Goal: Task Accomplishment & Management: Manage account settings

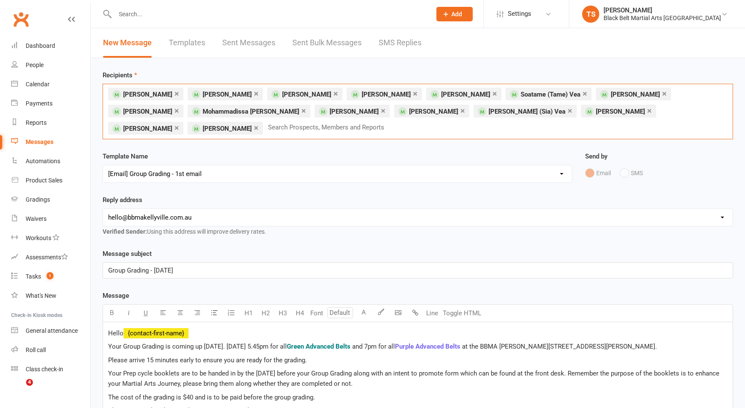
select select "6"
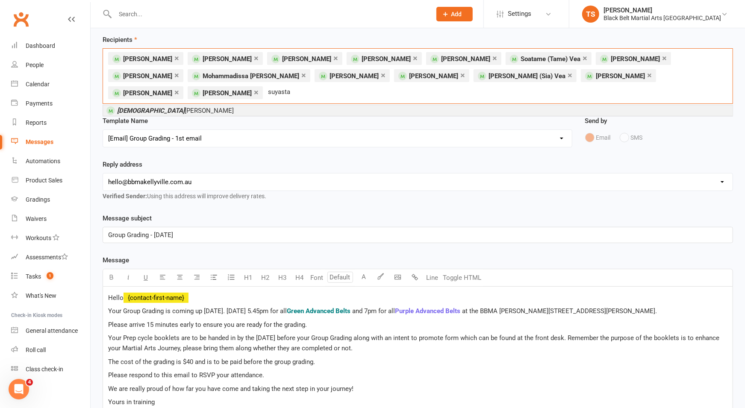
type input "suyasta"
click at [144, 107] on span "Suyasta Budhathoki" at bounding box center [175, 111] width 117 height 8
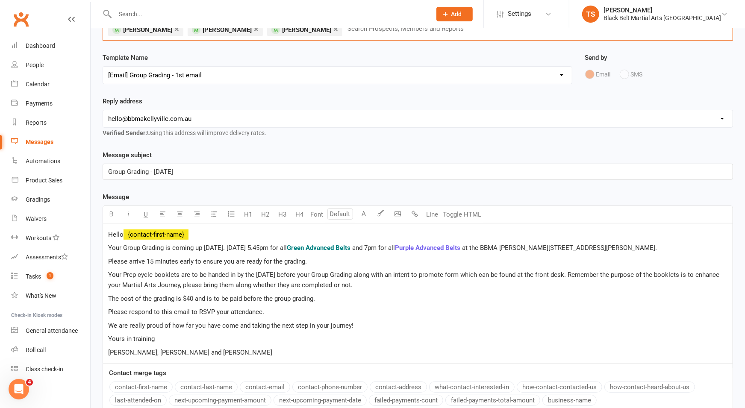
scroll to position [100, 0]
drag, startPoint x: 190, startPoint y: 169, endPoint x: 201, endPoint y: 169, distance: 11.1
click at [173, 169] on span "Group Grading - Friday 12/09/2025" at bounding box center [140, 171] width 65 height 8
drag, startPoint x: 222, startPoint y: 169, endPoint x: 178, endPoint y: 168, distance: 44.5
click at [174, 170] on p "Group Grading - Friday 12/09/2025" at bounding box center [418, 170] width 620 height 10
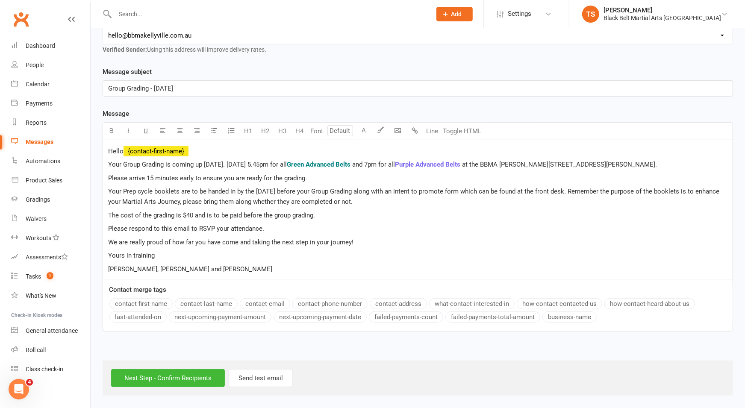
scroll to position [188, 0]
drag, startPoint x: 193, startPoint y: 181, endPoint x: 146, endPoint y: 182, distance: 47.0
click at [146, 182] on span "Please arrive 15 minutes early to ensure you are ready for the grading." at bounding box center [207, 178] width 199 height 8
click at [112, 127] on icon "button" at bounding box center [112, 130] width 6 height 6
click at [327, 213] on p "The cost of the grading is $40 and is to be paid before the group grading." at bounding box center [418, 215] width 620 height 10
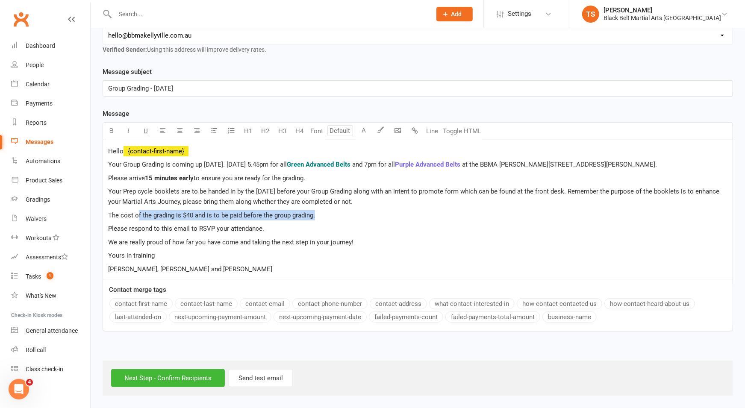
drag, startPoint x: 323, startPoint y: 218, endPoint x: 138, endPoint y: 217, distance: 185.1
click at [138, 217] on p "The cost of the grading is $40 and is to be paid before the group grading." at bounding box center [418, 215] width 620 height 10
drag, startPoint x: 285, startPoint y: 235, endPoint x: 310, endPoint y: 226, distance: 27.2
click at [285, 234] on p "Please respond to this email to RSVP your attendance." at bounding box center [418, 229] width 620 height 10
drag, startPoint x: 317, startPoint y: 218, endPoint x: 106, endPoint y: 219, distance: 211.2
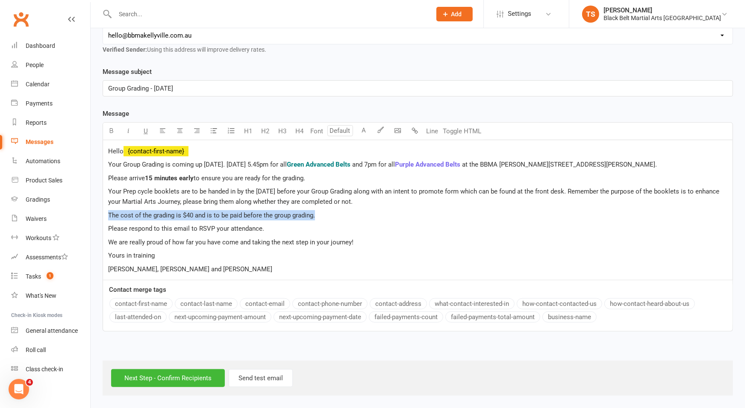
click at [106, 219] on div "Hello ﻿ {contact-first-name} Your Group Grading is coming up on Friday. 5 Decem…" at bounding box center [418, 210] width 630 height 140
drag, startPoint x: 110, startPoint y: 124, endPoint x: 127, endPoint y: 123, distance: 17.1
click at [110, 127] on icon "button" at bounding box center [112, 130] width 6 height 6
click at [127, 127] on icon "button" at bounding box center [129, 130] width 6 height 6
click at [304, 230] on p "Please respond to this email to RSVP your attendance." at bounding box center [418, 229] width 620 height 10
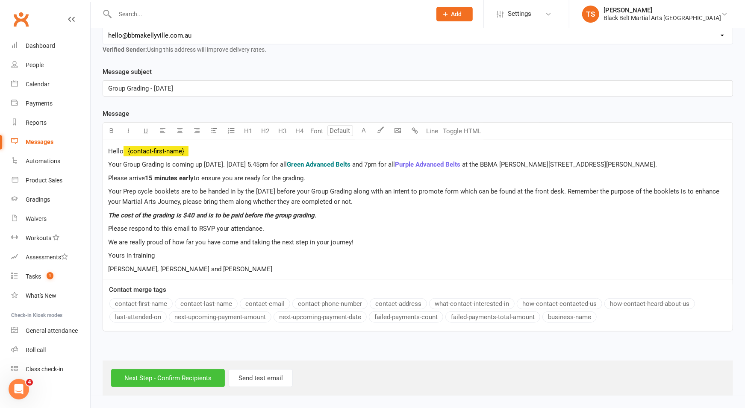
click at [193, 378] on input "Next Step - Confirm Recipients" at bounding box center [168, 378] width 114 height 18
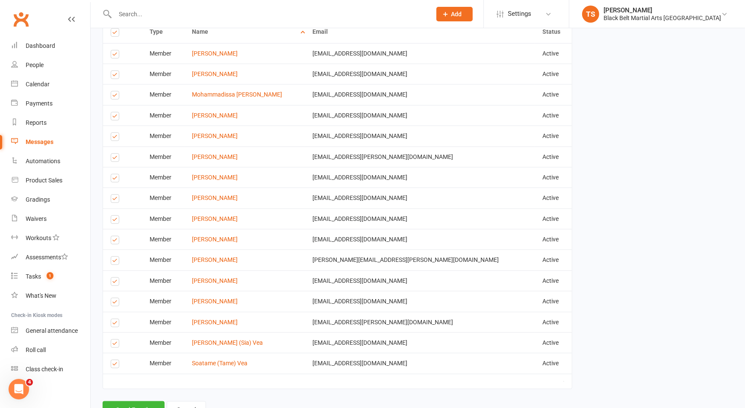
scroll to position [371, 0]
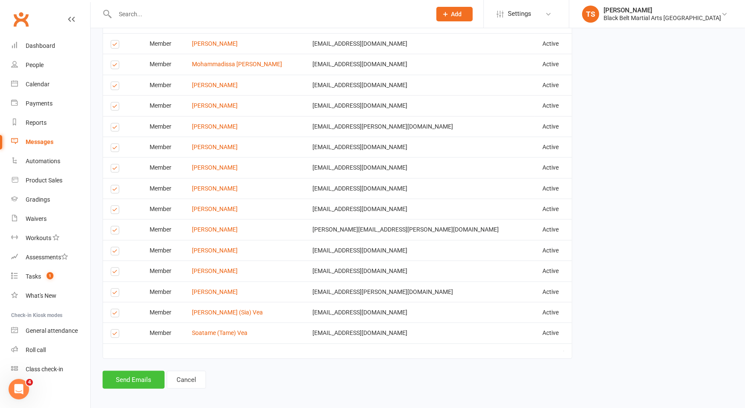
click at [124, 374] on button "Send Emails" at bounding box center [134, 380] width 62 height 18
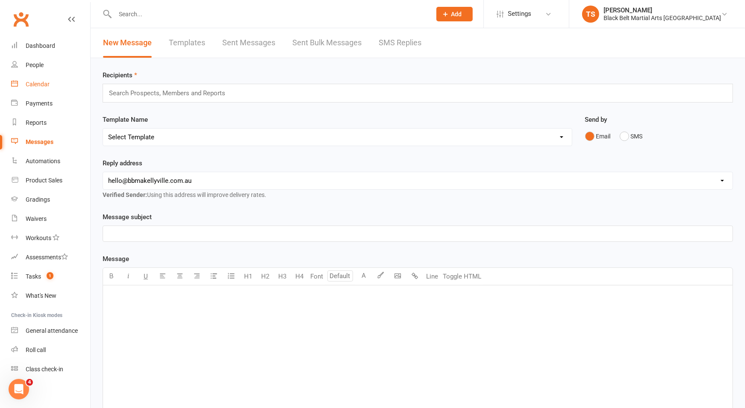
click at [40, 85] on div "Calendar" at bounding box center [38, 84] width 24 height 7
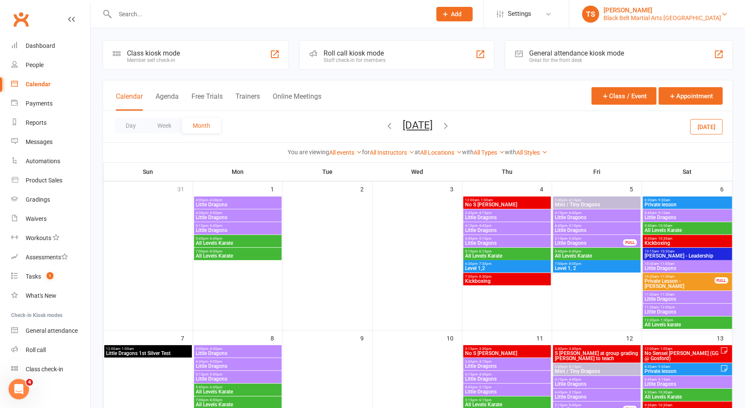
click at [675, 15] on div "Black Belt Martial Arts [GEOGRAPHIC_DATA]" at bounding box center [663, 18] width 118 height 8
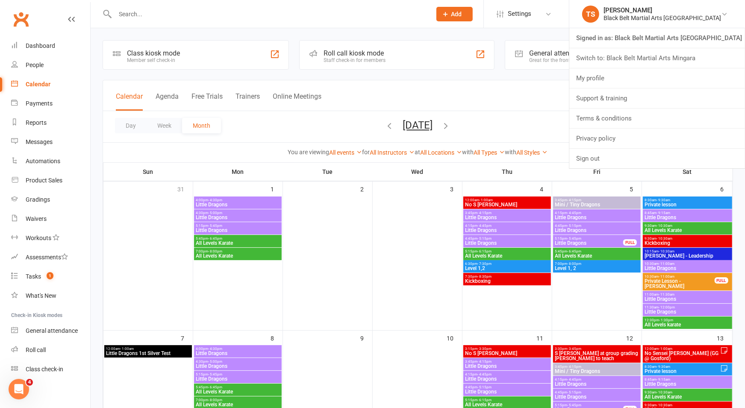
drag, startPoint x: 665, startPoint y: 62, endPoint x: 656, endPoint y: 65, distance: 9.9
click at [665, 62] on link "Switch to: Black Belt Martial Arts Mingara" at bounding box center [657, 58] width 176 height 20
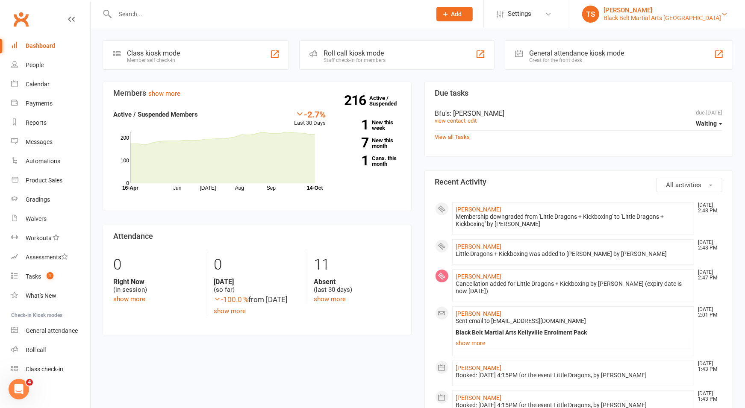
click at [706, 18] on div "Black Belt Martial Arts [GEOGRAPHIC_DATA]" at bounding box center [663, 18] width 118 height 8
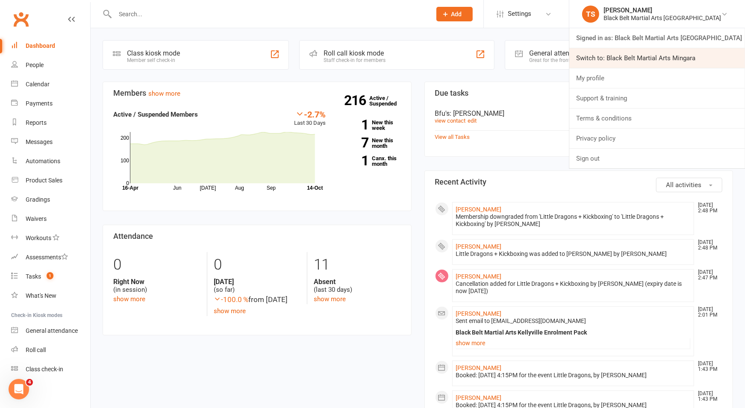
click at [701, 57] on link "Switch to: Black Belt Martial Arts Mingara" at bounding box center [657, 58] width 176 height 20
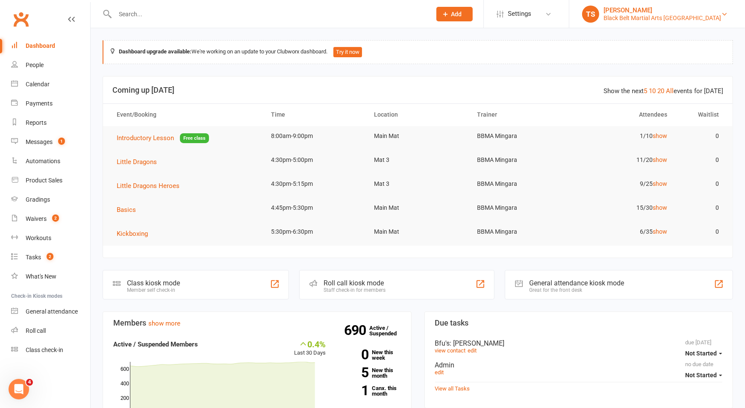
click at [695, 20] on div "Black Belt Martial Arts Mingara" at bounding box center [663, 18] width 118 height 8
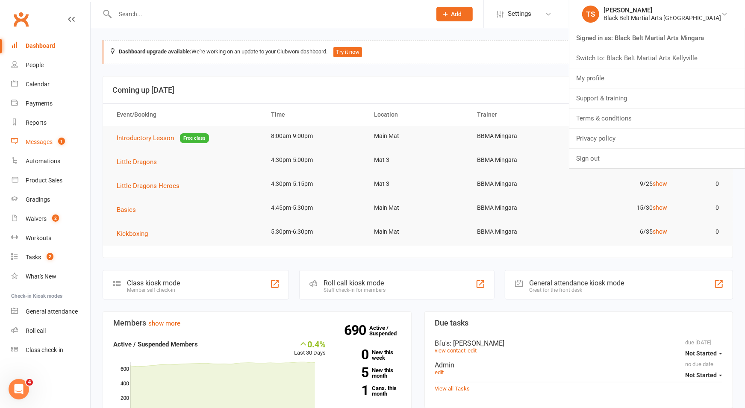
click at [43, 145] on div "Messages" at bounding box center [39, 142] width 27 height 7
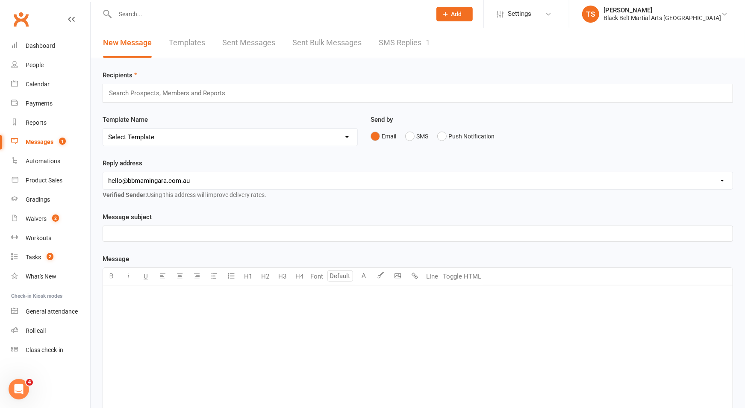
click at [407, 41] on link "SMS Replies 1" at bounding box center [404, 43] width 51 height 30
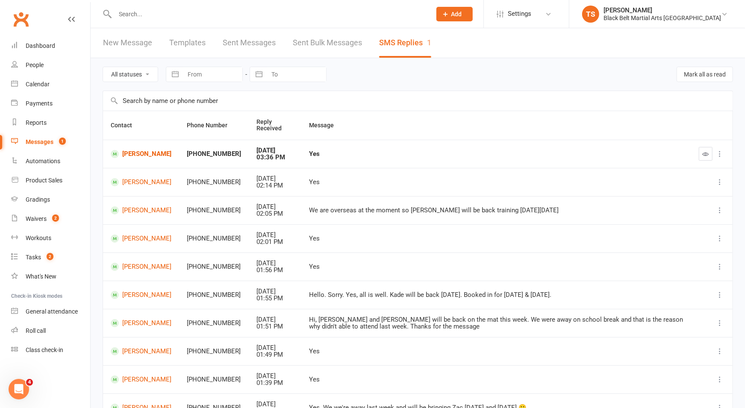
drag, startPoint x: 308, startPoint y: 152, endPoint x: 222, endPoint y: 151, distance: 85.9
click at [309, 152] on div "Yes" at bounding box center [496, 153] width 375 height 7
click at [137, 158] on link "Robbie Chamber" at bounding box center [141, 154] width 61 height 8
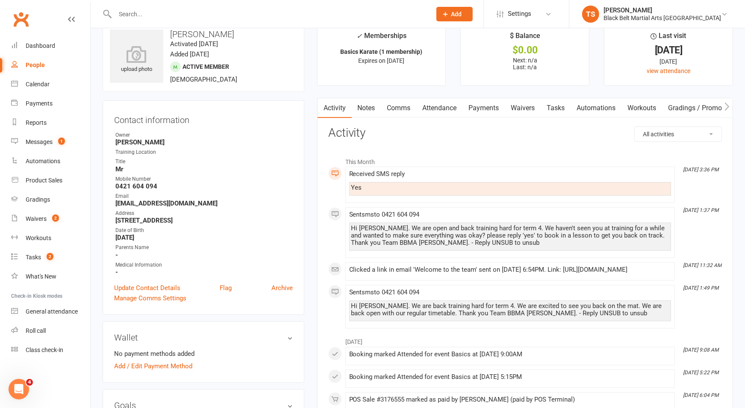
scroll to position [20, 0]
drag, startPoint x: 397, startPoint y: 106, endPoint x: 486, endPoint y: 116, distance: 89.1
click at [398, 106] on link "Comms" at bounding box center [398, 107] width 35 height 20
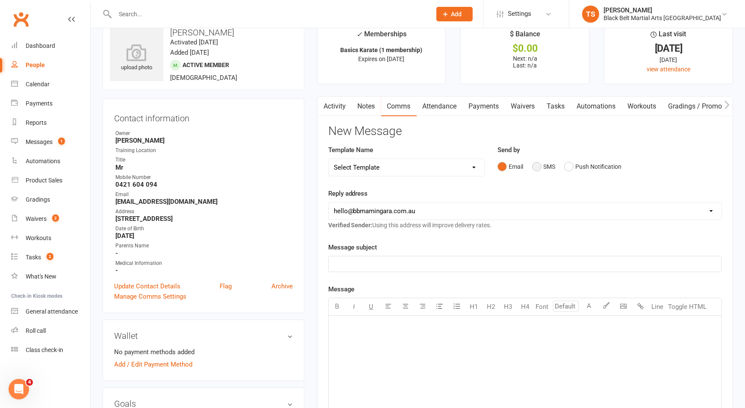
drag, startPoint x: 536, startPoint y: 166, endPoint x: 535, endPoint y: 171, distance: 5.6
click at [536, 166] on button "SMS" at bounding box center [543, 167] width 23 height 16
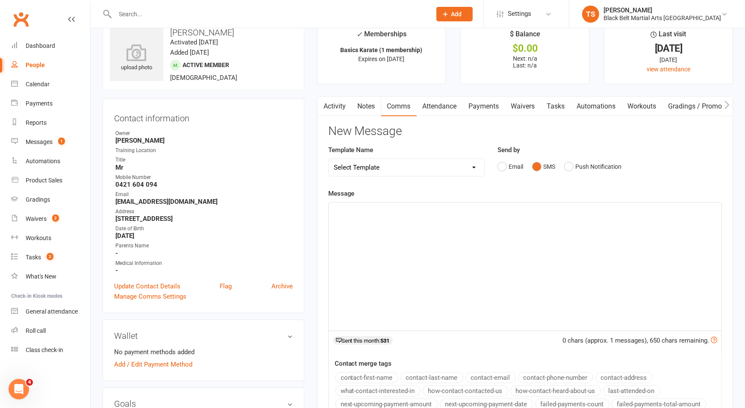
click at [536, 208] on p "﻿" at bounding box center [525, 210] width 383 height 10
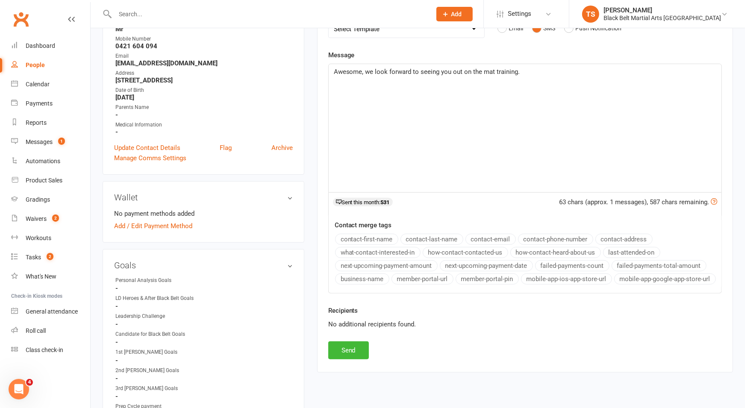
scroll to position [202, 0]
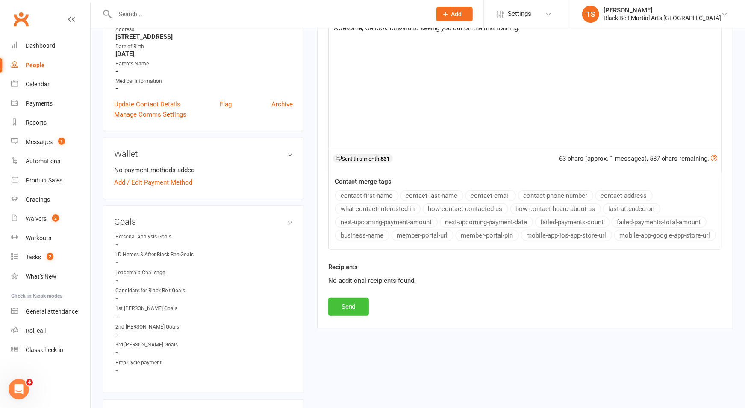
click at [348, 307] on button "Send" at bounding box center [348, 307] width 41 height 18
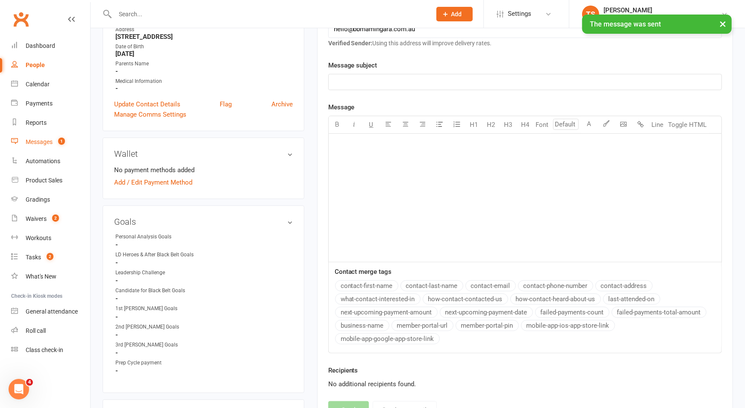
click at [42, 143] on div "Messages" at bounding box center [39, 142] width 27 height 7
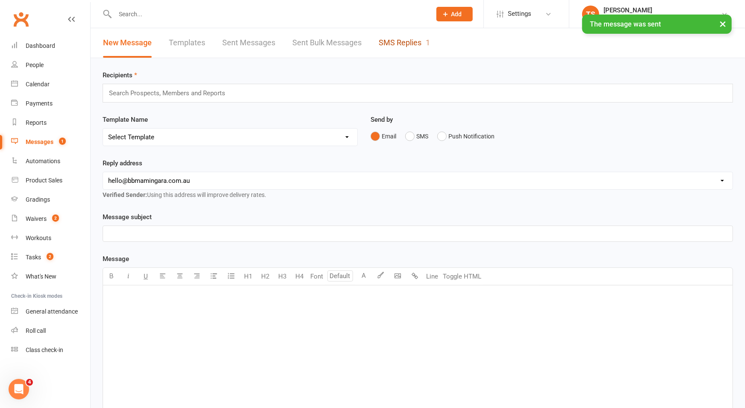
click at [415, 42] on link "SMS Replies 1" at bounding box center [404, 43] width 51 height 30
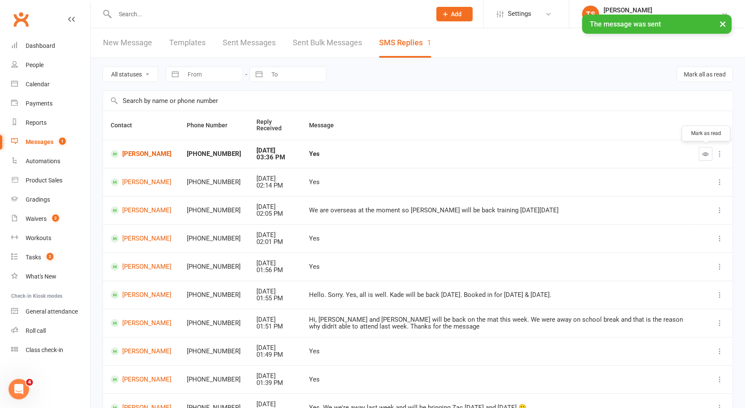
click at [702, 152] on button "button" at bounding box center [706, 154] width 14 height 14
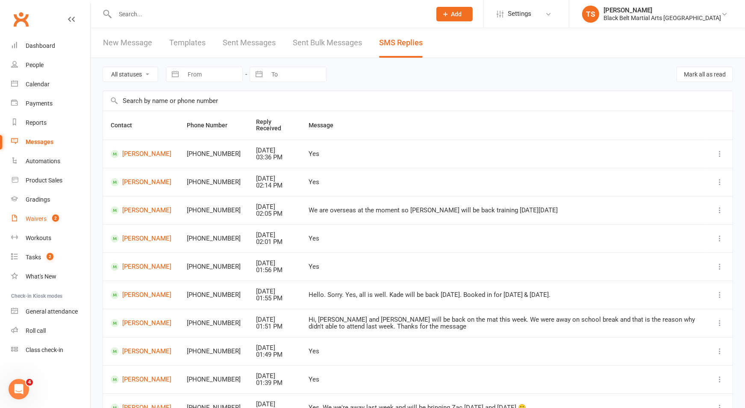
click at [33, 221] on div "Waivers" at bounding box center [36, 218] width 21 height 7
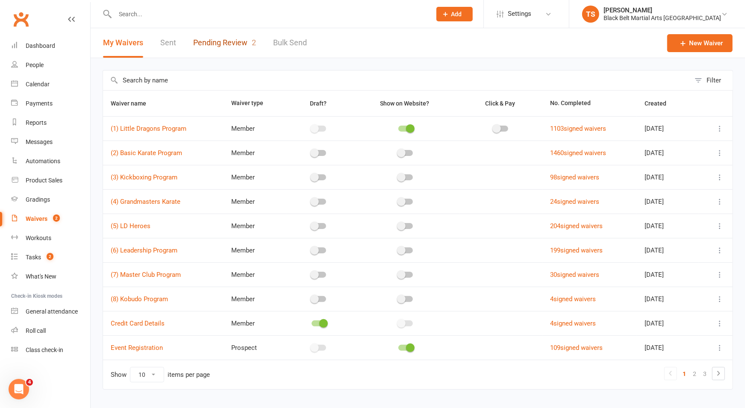
click at [223, 40] on link "Pending Review 2" at bounding box center [224, 43] width 63 height 30
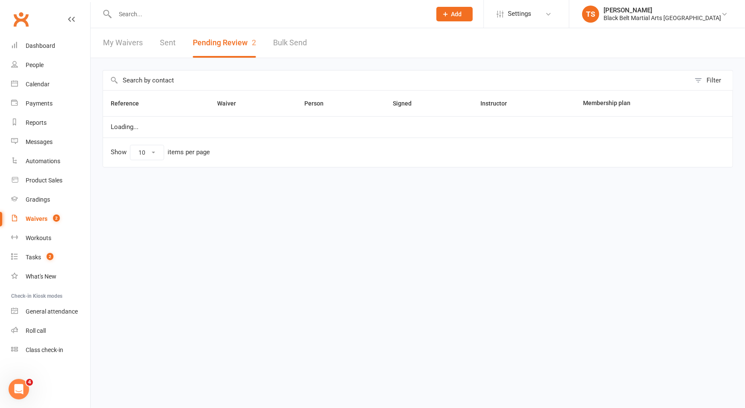
select select "50"
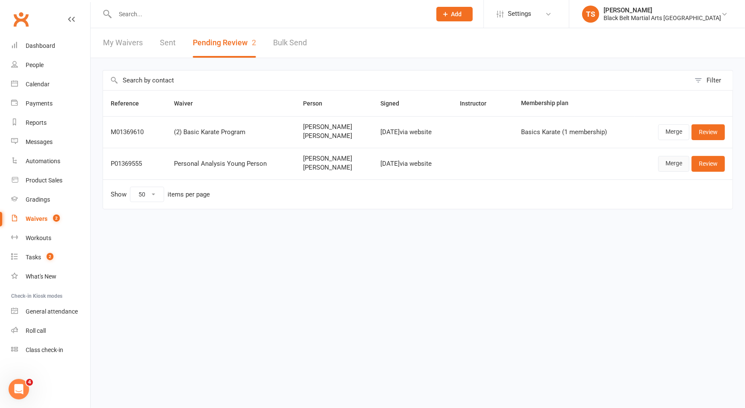
click at [673, 165] on link "Merge" at bounding box center [673, 163] width 31 height 15
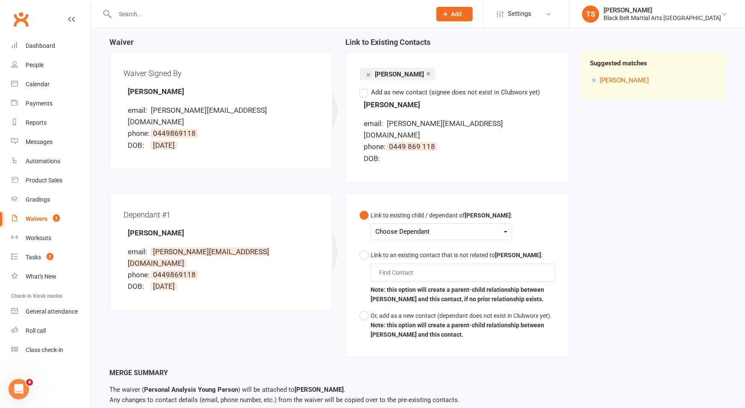
scroll to position [91, 0]
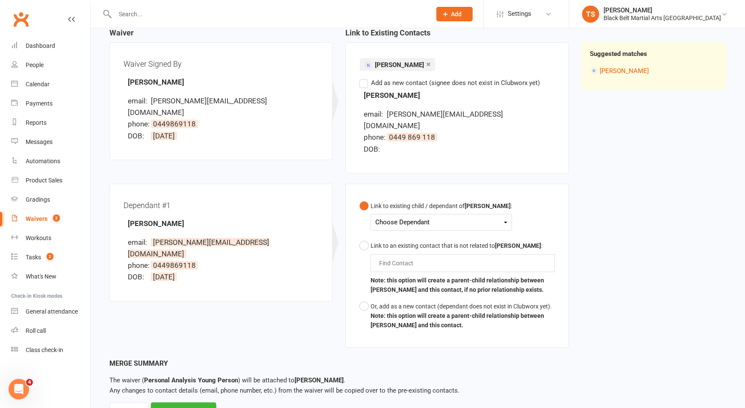
click at [425, 217] on div "Choose Dependant" at bounding box center [441, 223] width 132 height 12
click at [421, 233] on link "Sophie Szymura" at bounding box center [418, 242] width 85 height 18
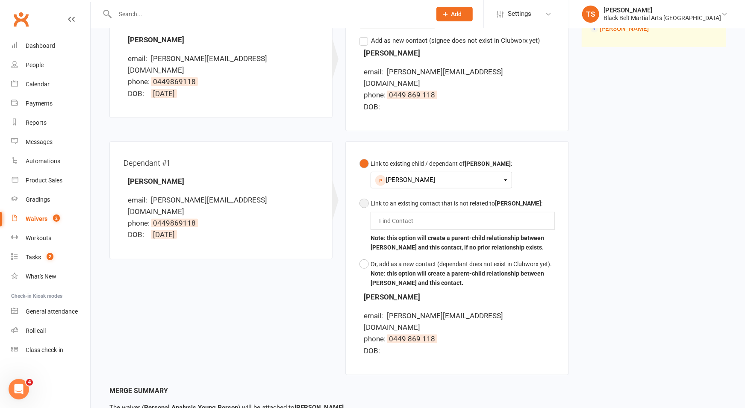
scroll to position [185, 0]
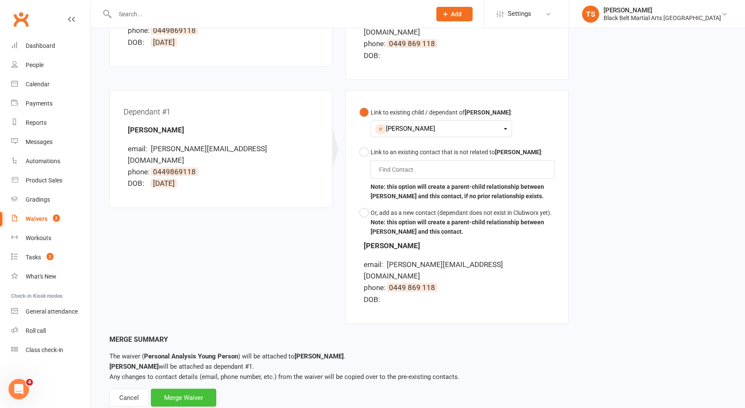
click at [173, 389] on div "Merge Waiver" at bounding box center [183, 398] width 65 height 18
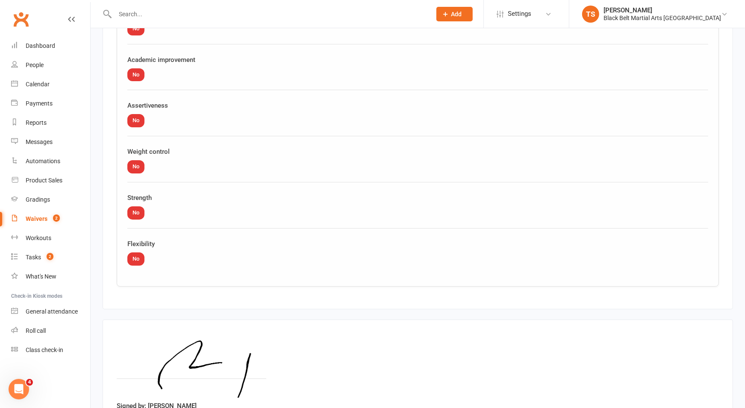
scroll to position [2338, 0]
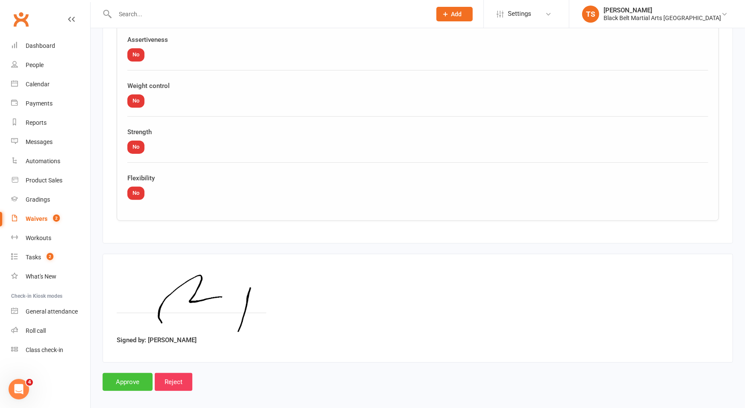
click at [126, 374] on input "Approve" at bounding box center [128, 382] width 50 height 18
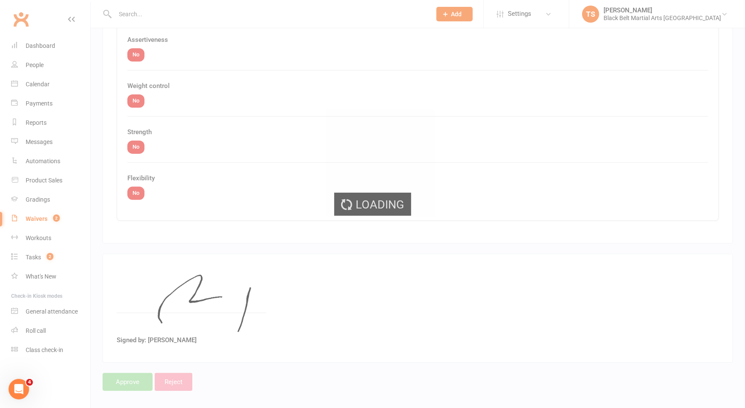
select select "50"
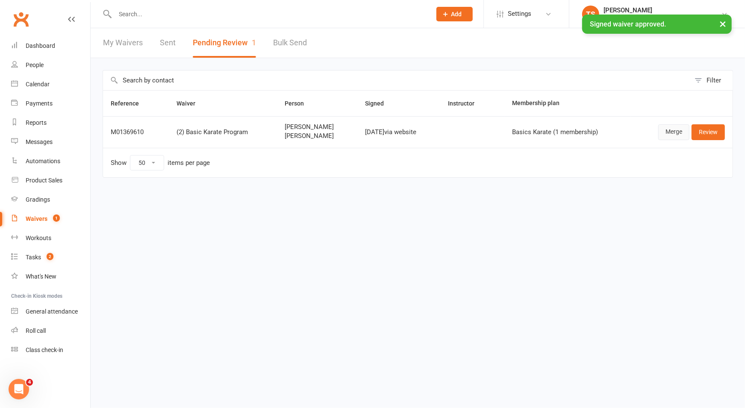
click at [671, 134] on link "Merge" at bounding box center [673, 131] width 31 height 15
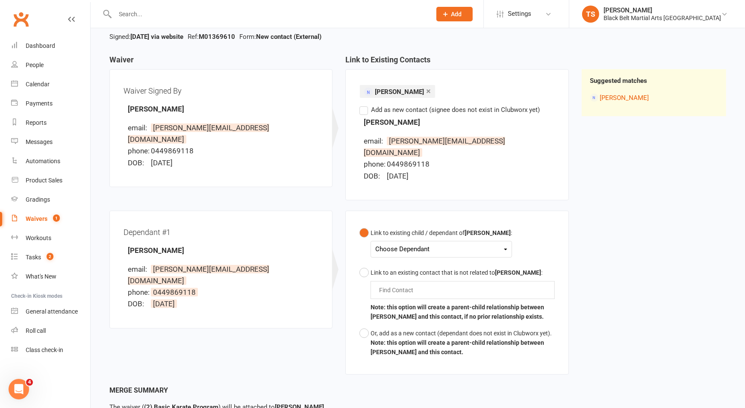
scroll to position [89, 0]
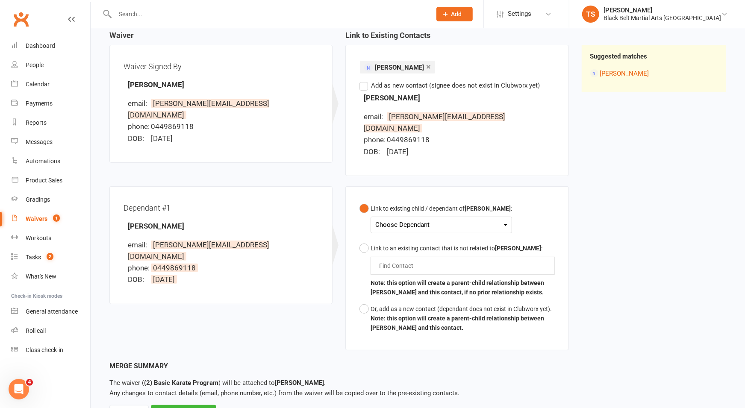
click at [406, 219] on div "Choose Dependant" at bounding box center [441, 225] width 132 height 12
drag, startPoint x: 414, startPoint y: 236, endPoint x: 420, endPoint y: 236, distance: 6.4
click at [414, 236] on link "Sophie Szymura" at bounding box center [418, 245] width 85 height 18
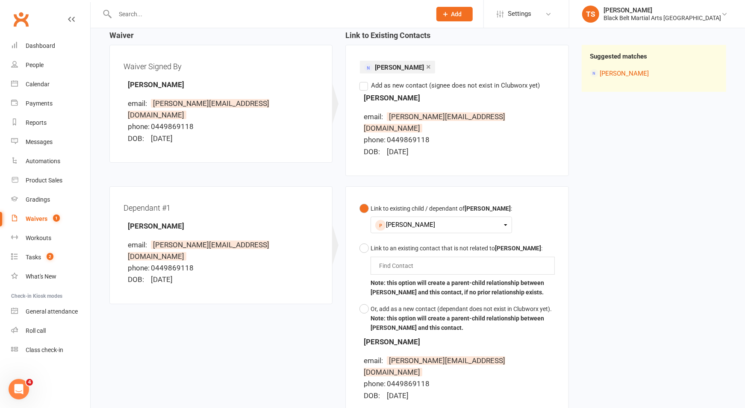
scroll to position [185, 0]
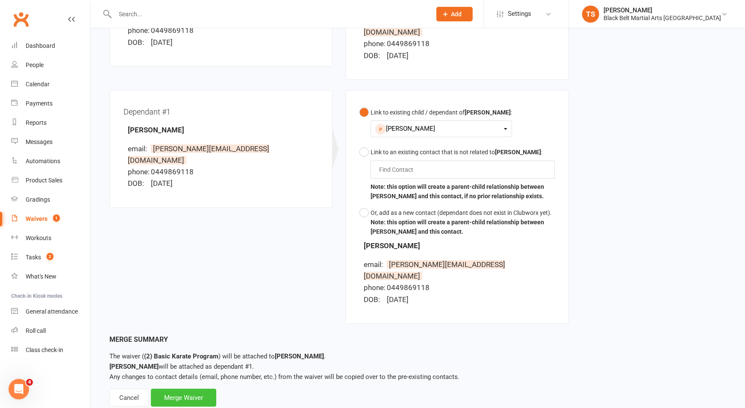
click at [186, 389] on div "Merge Waiver" at bounding box center [183, 398] width 65 height 18
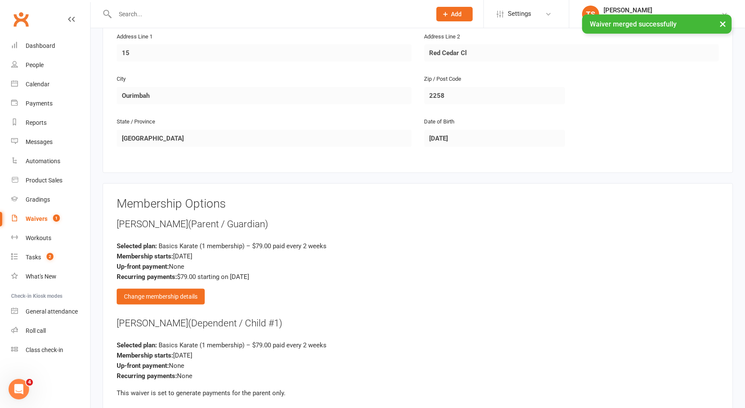
scroll to position [609, 0]
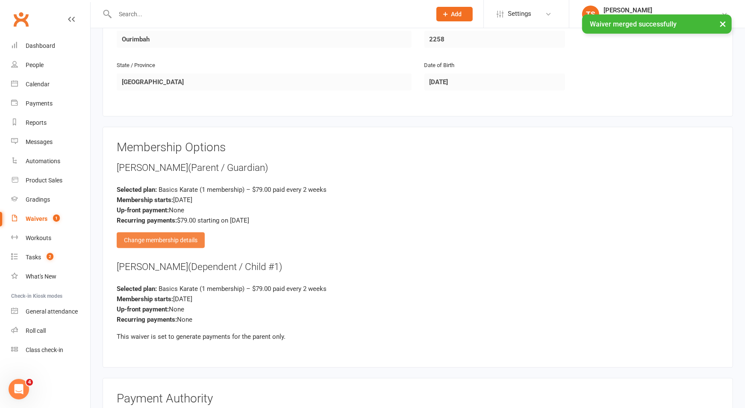
click at [186, 238] on div "Change membership details" at bounding box center [161, 240] width 88 height 15
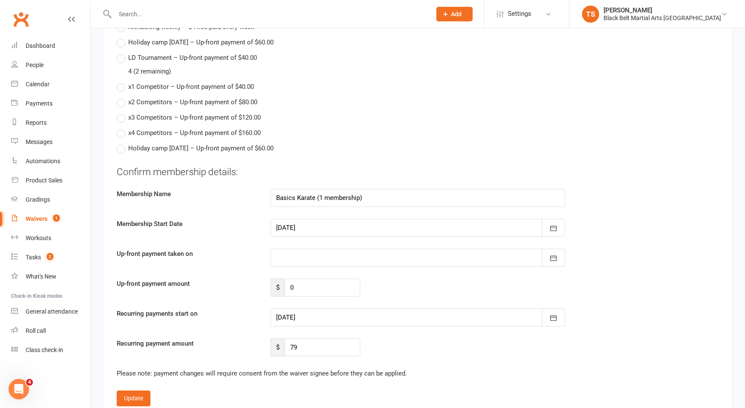
scroll to position [1626, 0]
drag, startPoint x: 304, startPoint y: 340, endPoint x: 289, endPoint y: 340, distance: 15.4
click at [289, 340] on input "79" at bounding box center [323, 347] width 76 height 18
type input "50"
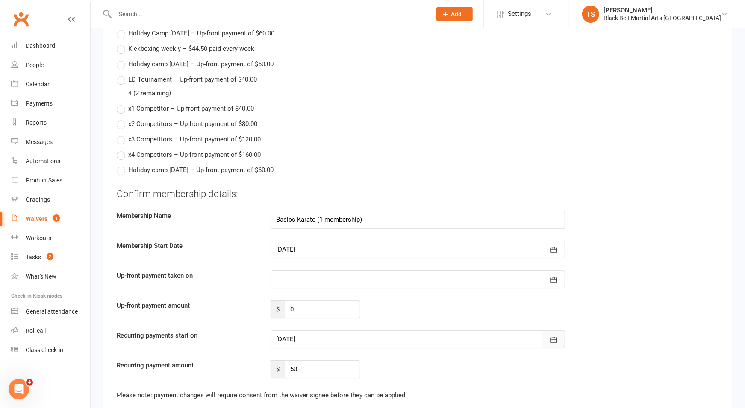
drag, startPoint x: 555, startPoint y: 333, endPoint x: 617, endPoint y: 328, distance: 61.4
click at [558, 336] on icon "button" at bounding box center [553, 340] width 9 height 9
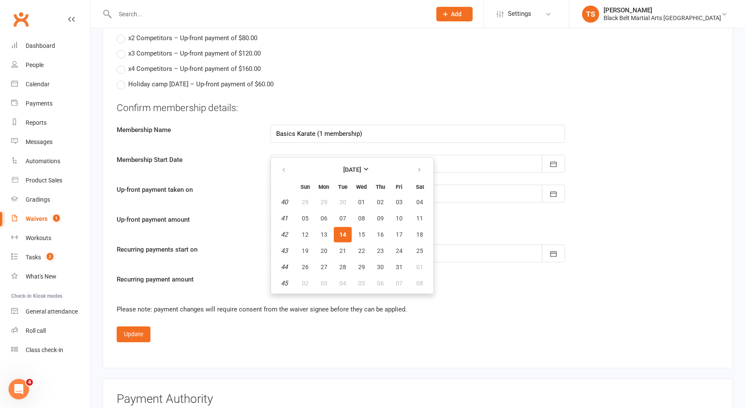
scroll to position [1691, 0]
click at [398, 263] on span "31" at bounding box center [399, 266] width 7 height 7
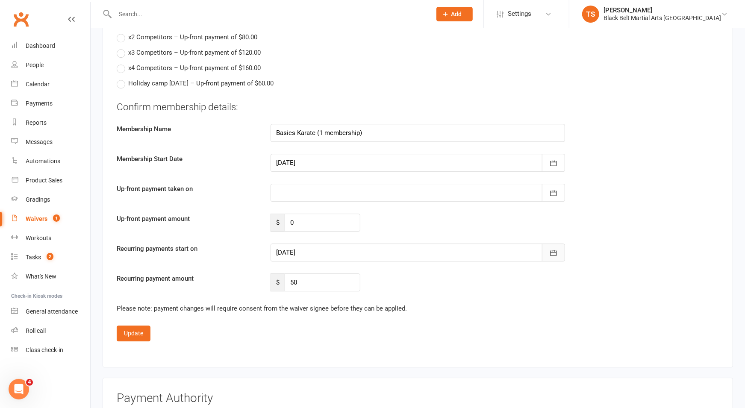
click at [553, 251] on icon "button" at bounding box center [554, 254] width 6 height 6
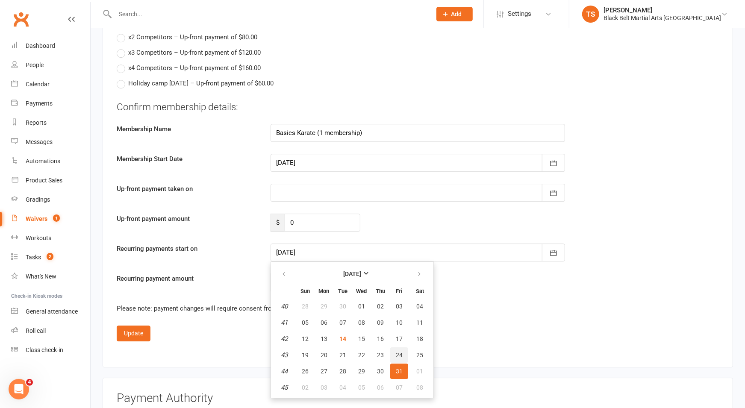
drag, startPoint x: 398, startPoint y: 348, endPoint x: 433, endPoint y: 342, distance: 35.2
click at [399, 352] on span "24" at bounding box center [399, 355] width 7 height 7
type input "24 Oct 2025"
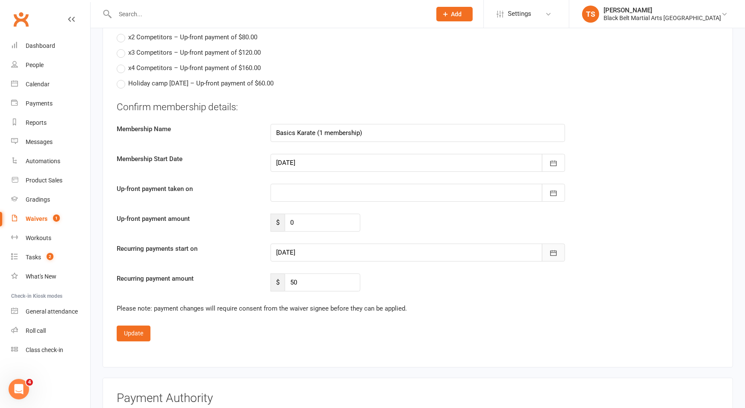
click at [551, 251] on icon "button" at bounding box center [554, 254] width 6 height 6
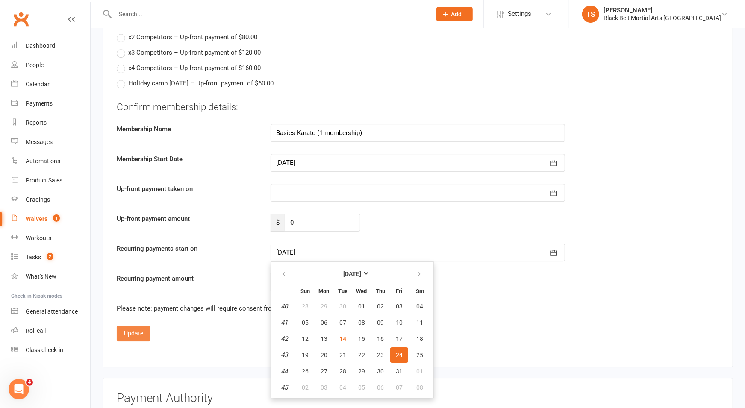
click at [129, 326] on button "Update" at bounding box center [134, 333] width 34 height 15
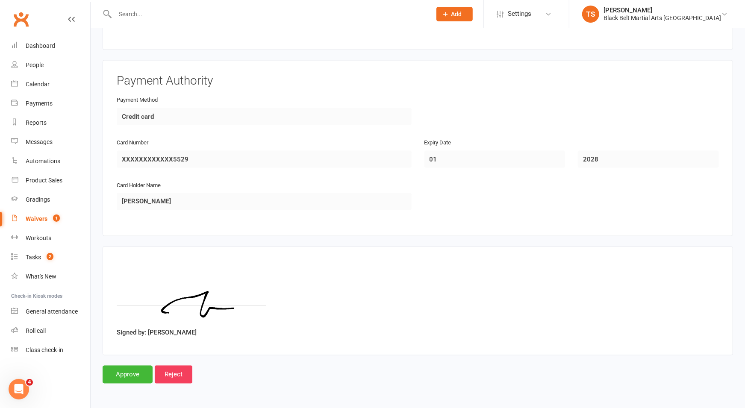
scroll to position [919, 0]
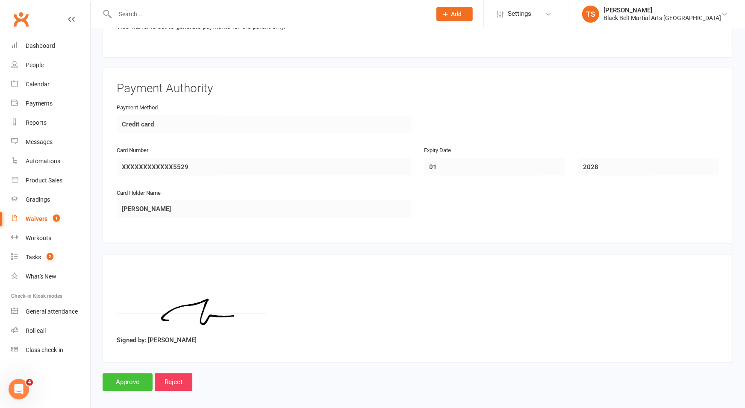
click at [142, 378] on input "Approve" at bounding box center [128, 383] width 50 height 18
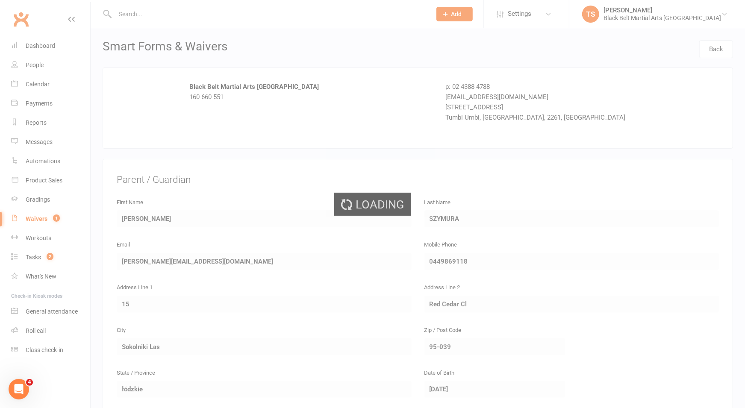
select select "50"
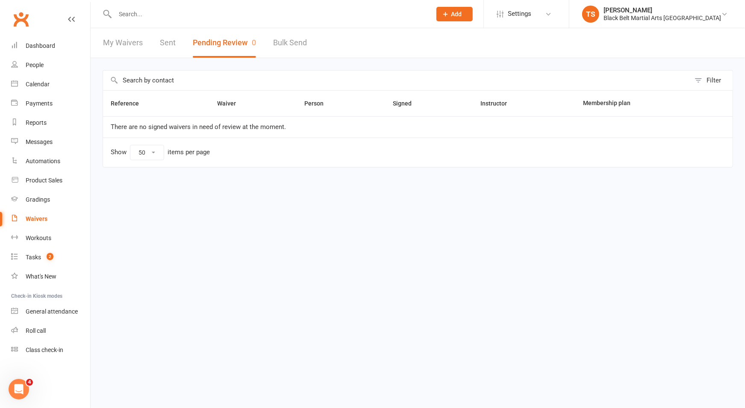
click at [145, 15] on input "text" at bounding box center [268, 14] width 313 height 12
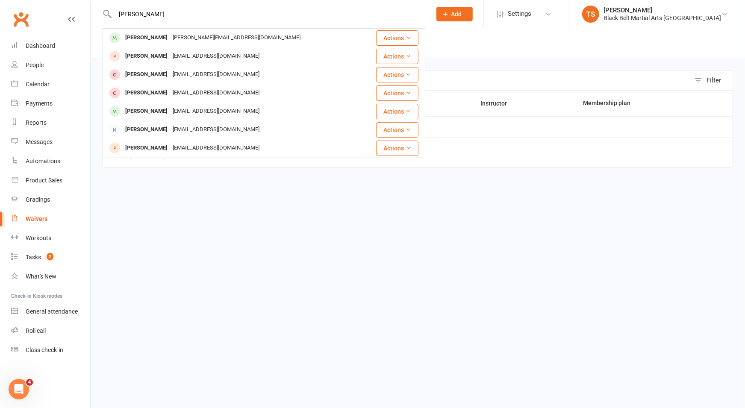
type input "sophie szym"
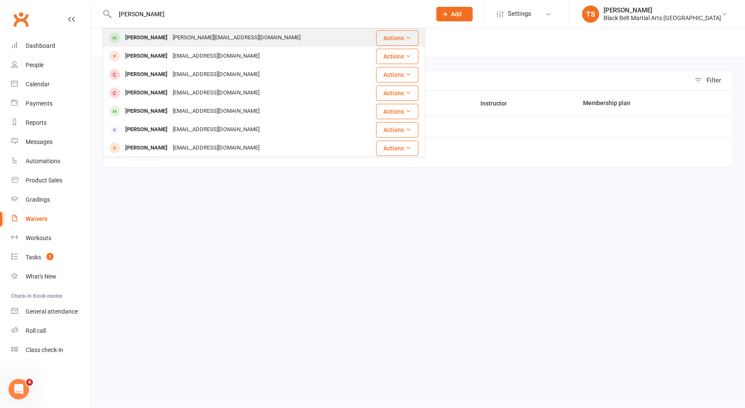
click at [145, 42] on div "SOPHIE SZYMURA" at bounding box center [146, 38] width 47 height 12
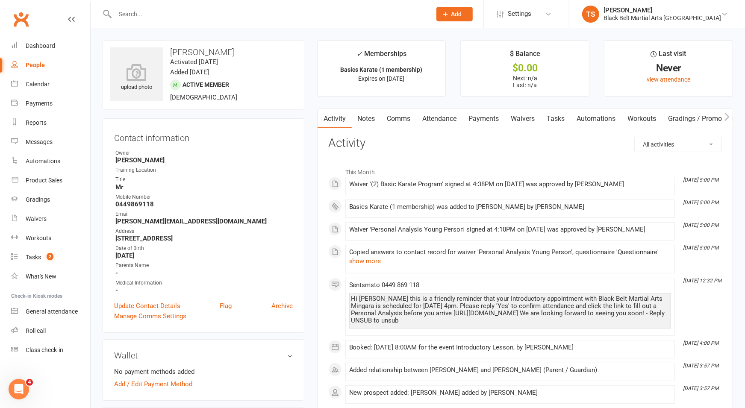
scroll to position [0, 0]
click at [173, 304] on link "Update Contact Details" at bounding box center [147, 306] width 66 height 10
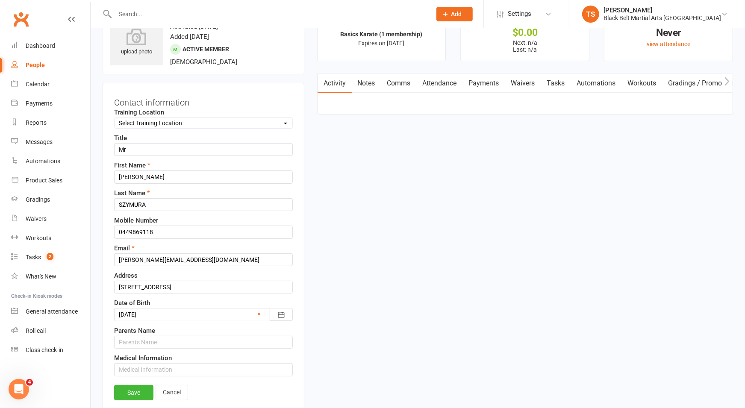
scroll to position [40, 0]
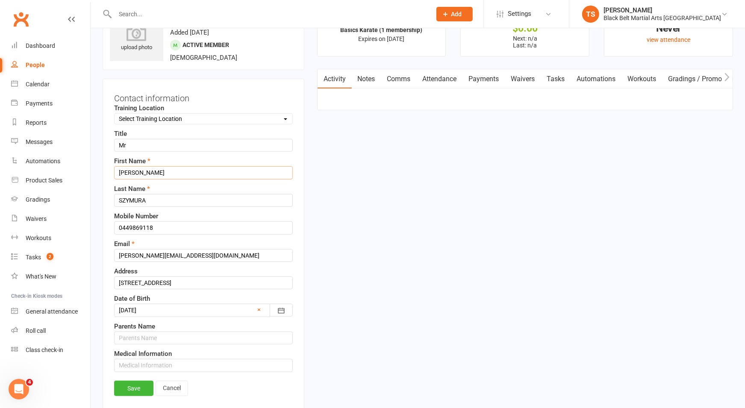
click at [157, 173] on input "SOPHIE" at bounding box center [203, 172] width 179 height 13
type input "Sophie"
click at [171, 198] on input "SZYMURA" at bounding box center [203, 200] width 179 height 13
type input "Szymura"
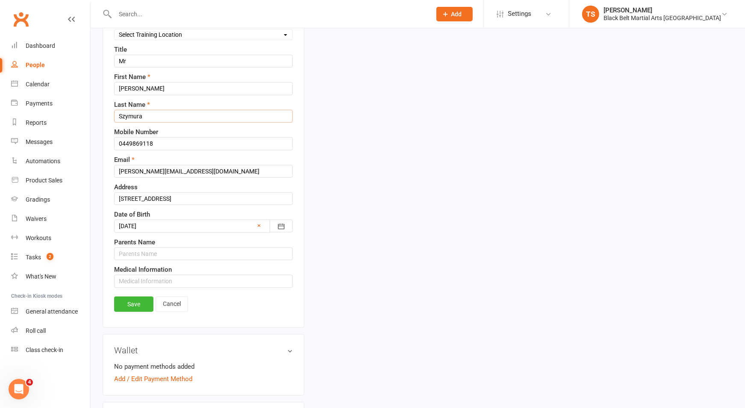
scroll to position [132, 0]
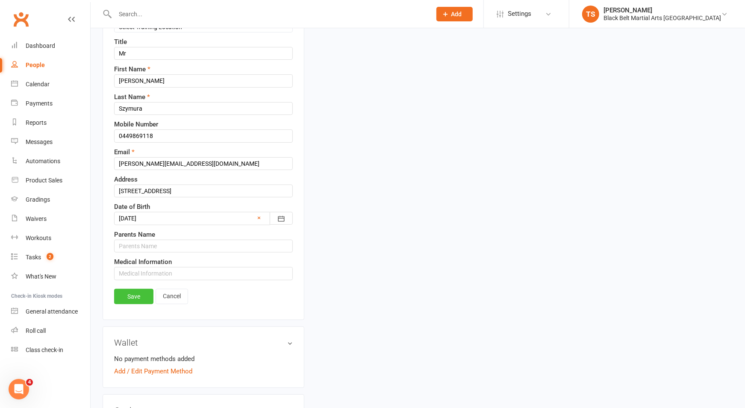
click at [139, 294] on link "Save" at bounding box center [133, 296] width 39 height 15
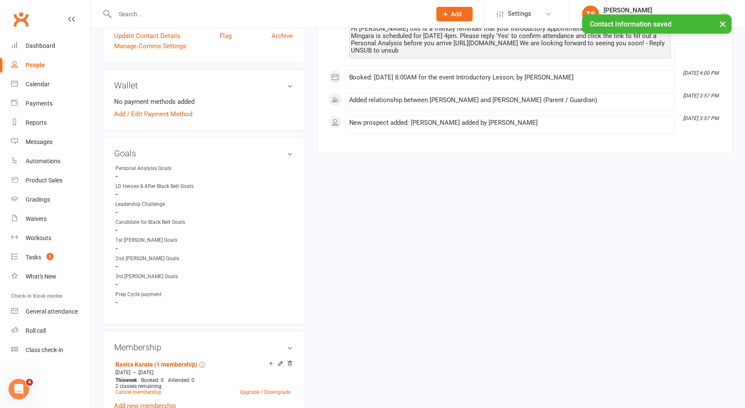
scroll to position [207, 0]
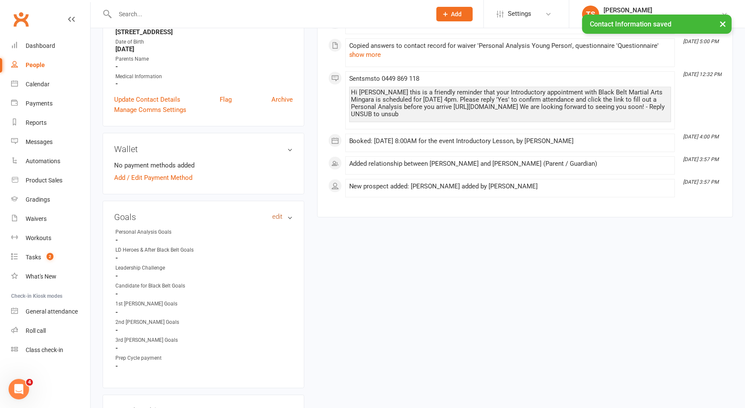
click at [278, 216] on link "edit" at bounding box center [277, 216] width 10 height 7
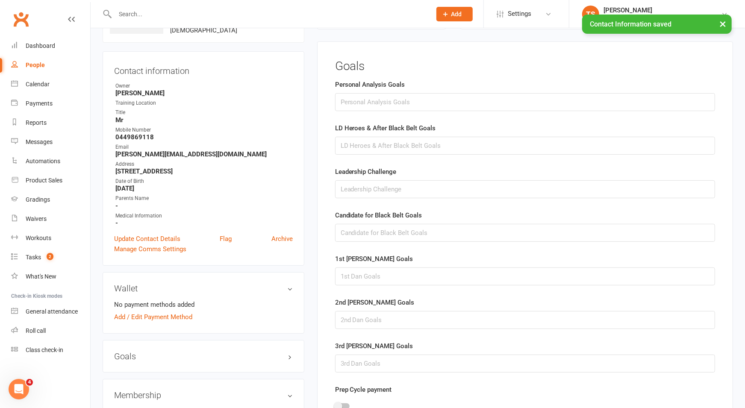
scroll to position [65, 0]
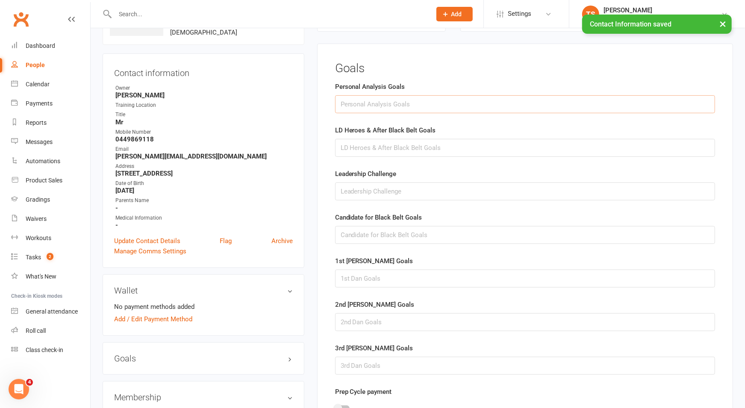
click at [366, 103] on input "text" at bounding box center [525, 104] width 380 height 18
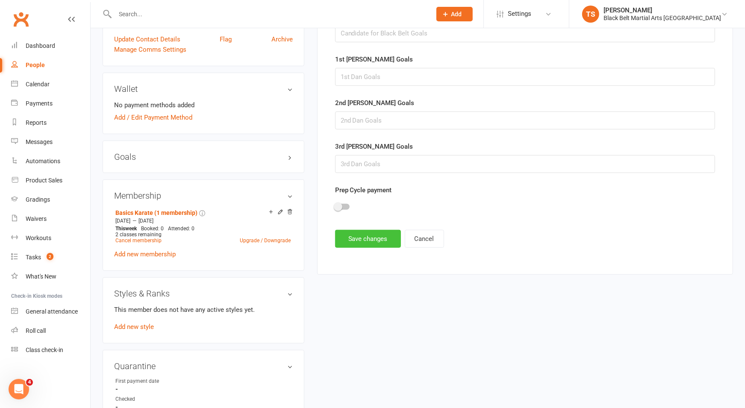
scroll to position [267, 0]
type input "Self defence, confidence and dad would like to see Sophie more disciplined in h…"
drag, startPoint x: 356, startPoint y: 236, endPoint x: 345, endPoint y: 241, distance: 11.5
click at [356, 236] on button "Save changes" at bounding box center [368, 239] width 66 height 18
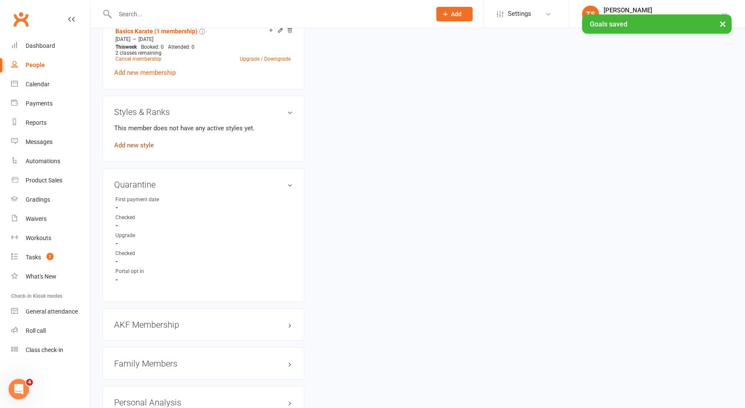
click at [121, 143] on link "Add new style" at bounding box center [134, 146] width 40 height 8
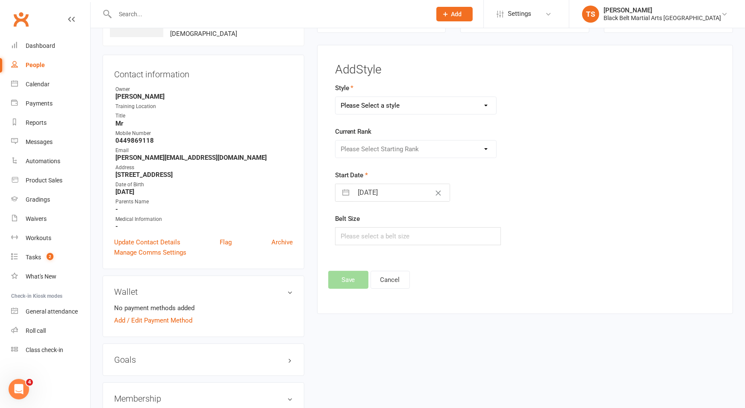
click at [380, 103] on select "Please Select a style Grandmasters Karate Kickboxing Kobudo Little Dragons Mini…" at bounding box center [416, 105] width 161 height 17
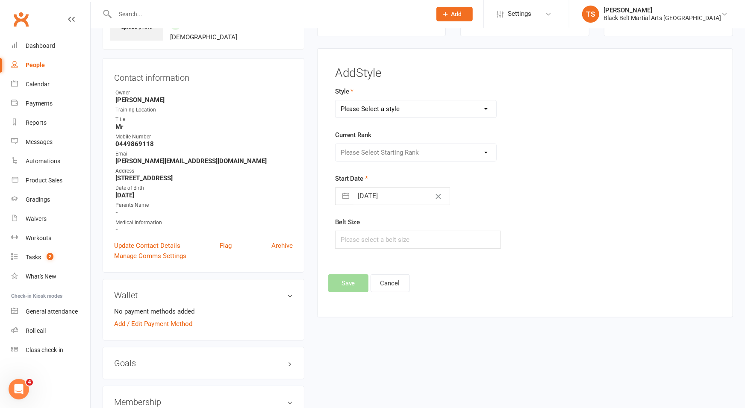
scroll to position [60, 0]
select select "767"
click at [336, 101] on select "Please Select a style Grandmasters Karate Kickboxing Kobudo Little Dragons Mini…" at bounding box center [416, 109] width 161 height 17
click at [371, 154] on select "Please Select Starting Rank White belt Green white belt Green belt Green advanc…" at bounding box center [416, 153] width 161 height 17
select select "6897"
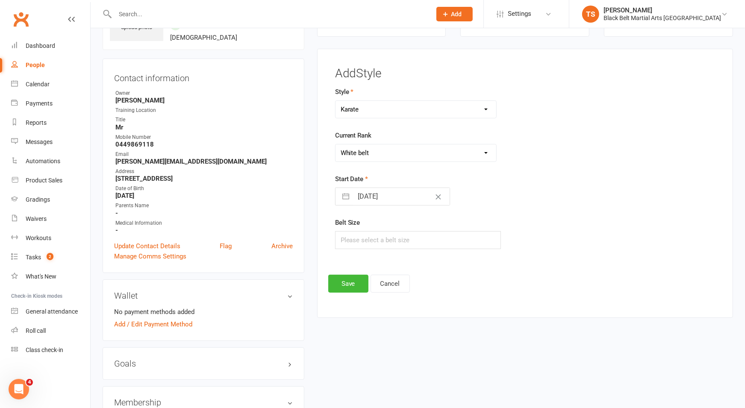
click at [336, 145] on select "Please Select Starting Rank White belt Green white belt Green belt Green advanc…" at bounding box center [416, 153] width 161 height 17
click at [372, 245] on input "text" at bounding box center [418, 240] width 166 height 18
type input "5"
drag, startPoint x: 344, startPoint y: 282, endPoint x: 503, endPoint y: 269, distance: 159.2
click at [345, 282] on button "Save" at bounding box center [348, 284] width 40 height 18
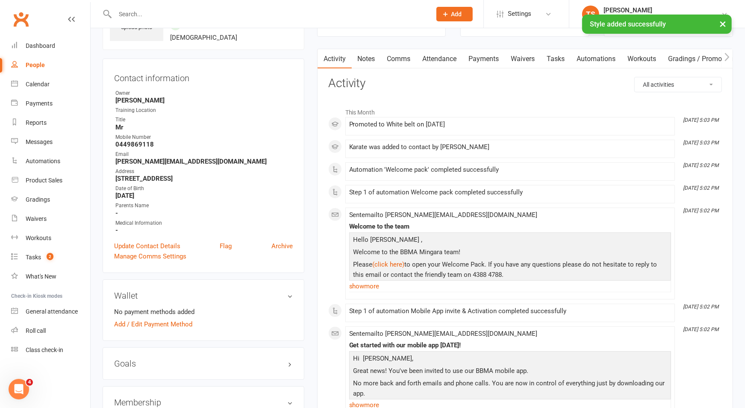
scroll to position [59, 0]
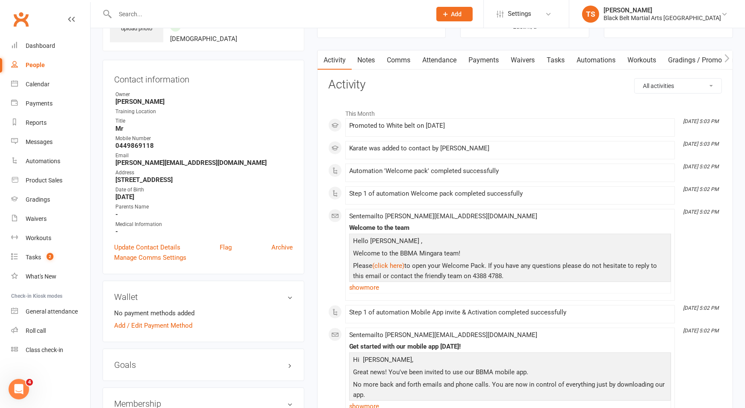
drag, startPoint x: 231, startPoint y: 11, endPoint x: 237, endPoint y: 13, distance: 6.9
click at [231, 11] on input "text" at bounding box center [268, 14] width 313 height 12
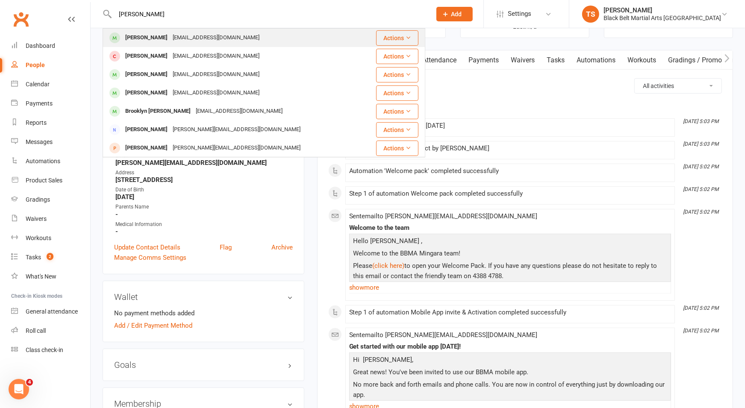
type input "ricketts"
click at [132, 38] on div "Lisa Ricketts" at bounding box center [146, 38] width 47 height 12
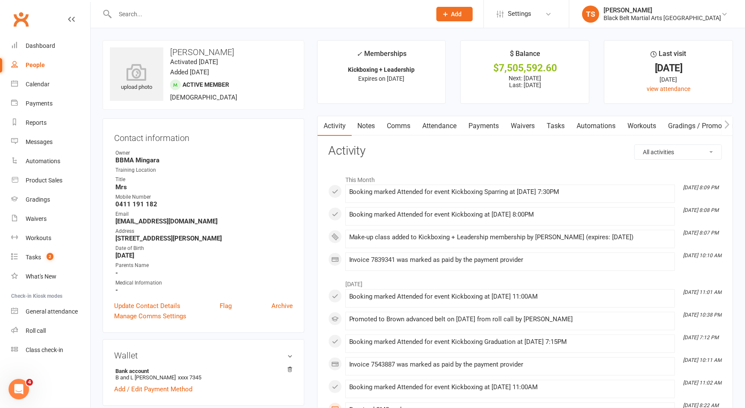
click at [199, 15] on input "text" at bounding box center [268, 14] width 313 height 12
click at [209, 12] on input "text" at bounding box center [268, 14] width 313 height 12
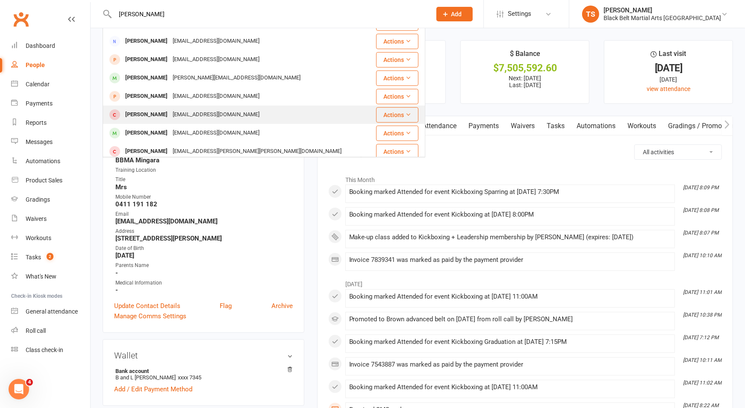
scroll to position [90, 0]
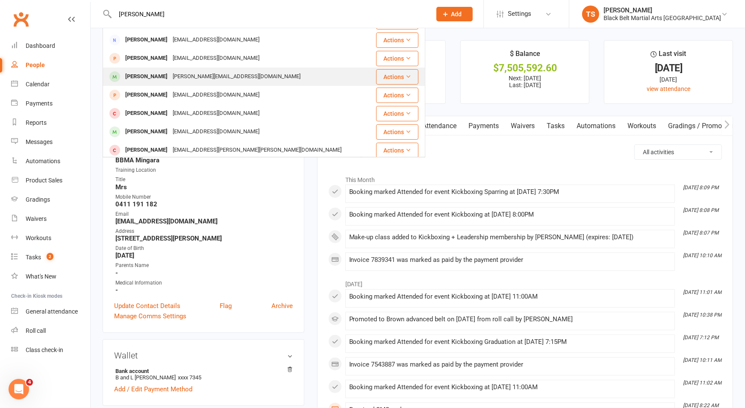
type input "sophie szy"
click at [141, 80] on div "Sophie Szymura" at bounding box center [146, 77] width 47 height 12
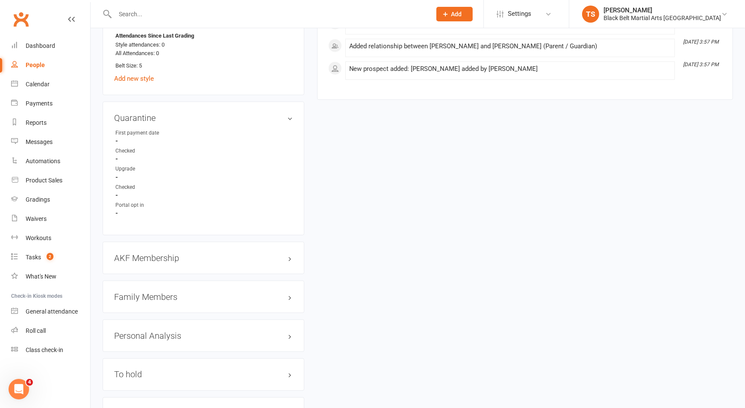
scroll to position [744, 0]
click at [278, 254] on link "edit" at bounding box center [277, 257] width 10 height 7
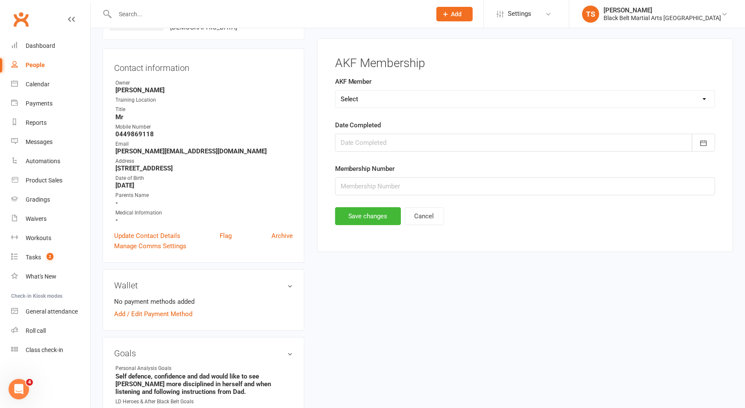
scroll to position [65, 0]
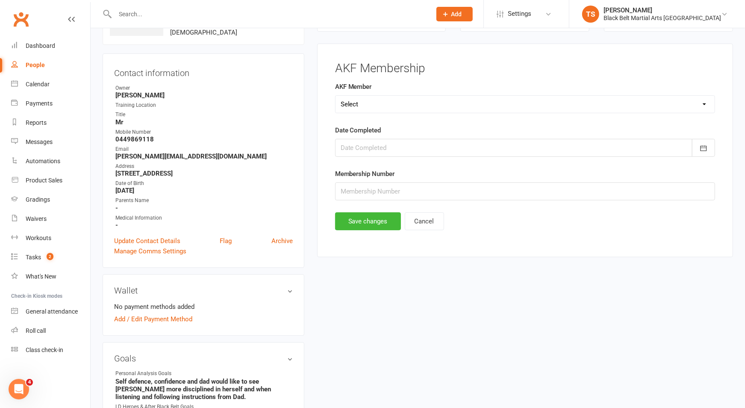
click at [367, 105] on select "Select Yes No Cancelled Transfered" at bounding box center [525, 104] width 379 height 17
select select "Yes"
click at [336, 96] on select "Select Yes No Cancelled Transfered" at bounding box center [525, 104] width 379 height 17
click at [372, 219] on button "Save changes" at bounding box center [368, 221] width 66 height 18
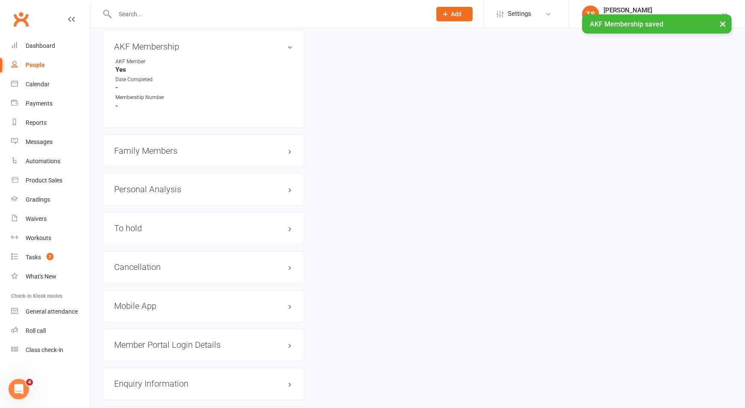
scroll to position [974, 0]
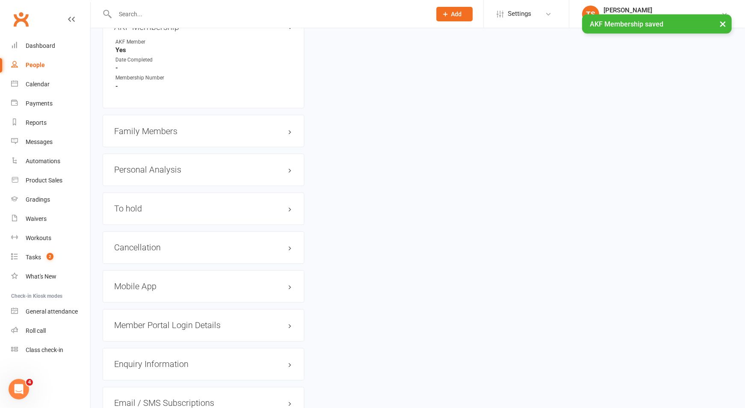
click at [137, 127] on h3 "Family Members" at bounding box center [203, 131] width 179 height 9
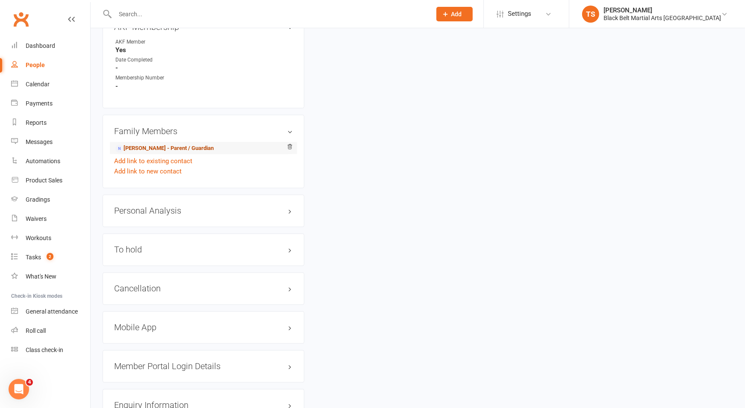
click at [175, 146] on link "Micael SZYMURA - Parent / Guardian" at bounding box center [164, 149] width 98 height 9
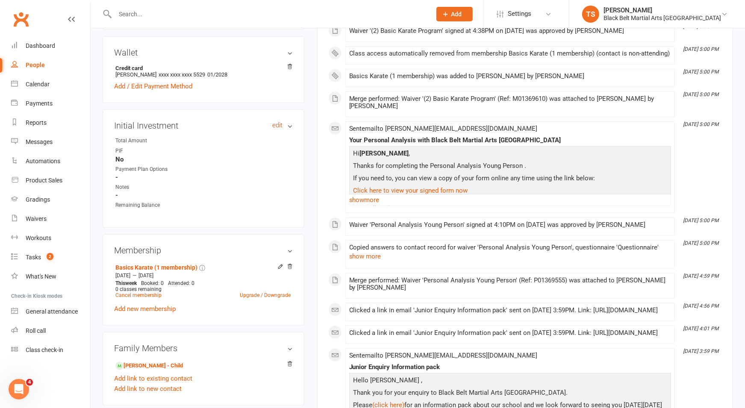
click at [276, 125] on link "edit" at bounding box center [277, 125] width 10 height 7
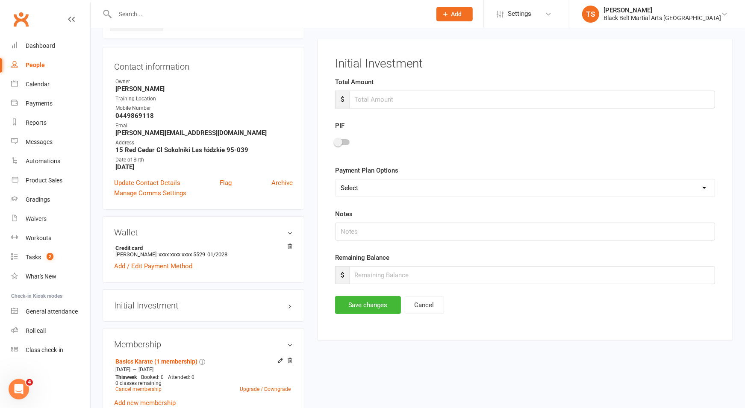
scroll to position [65, 0]
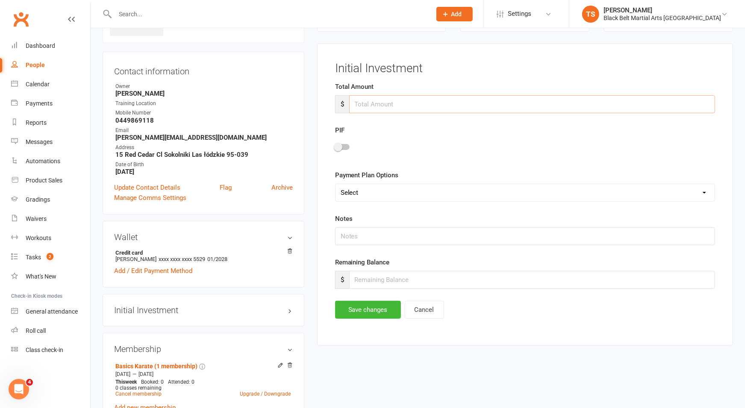
click at [375, 102] on input "number" at bounding box center [532, 104] width 366 height 18
type input "199"
click at [346, 147] on div at bounding box center [342, 147] width 15 height 6
click at [335, 146] on input "checkbox" at bounding box center [335, 146] width 0 height 0
click at [398, 277] on input "number" at bounding box center [532, 280] width 366 height 18
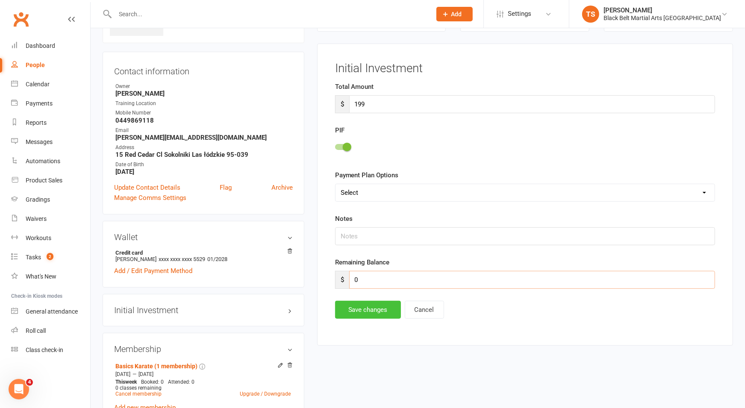
type input "0"
drag, startPoint x: 386, startPoint y: 310, endPoint x: 357, endPoint y: 307, distance: 28.8
click at [386, 310] on button "Save changes" at bounding box center [368, 310] width 66 height 18
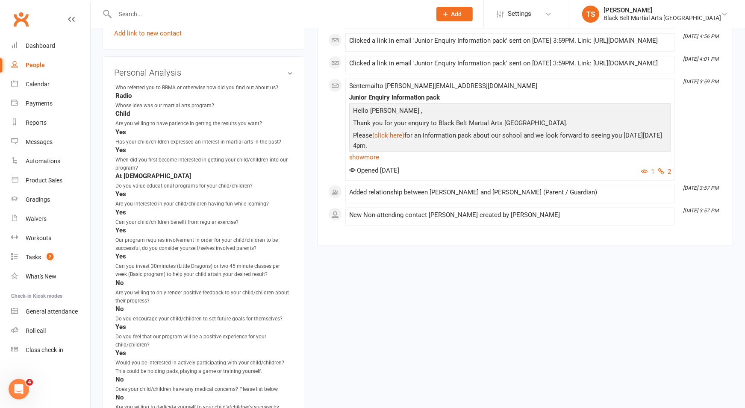
scroll to position [768, 0]
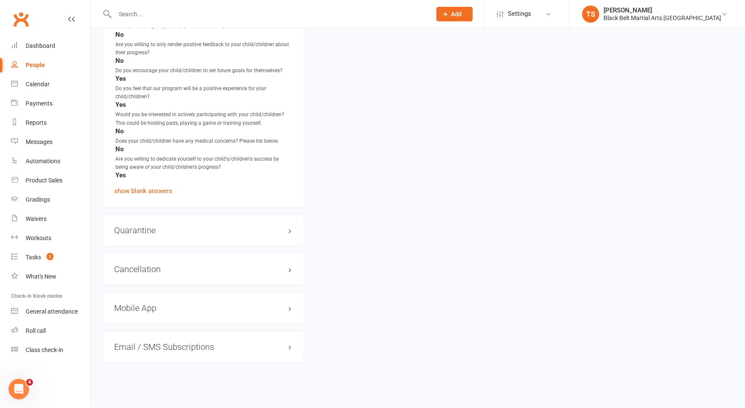
drag, startPoint x: 278, startPoint y: 224, endPoint x: 319, endPoint y: 208, distance: 43.7
click at [0, 0] on link "edit" at bounding box center [0, 0] width 0 height 0
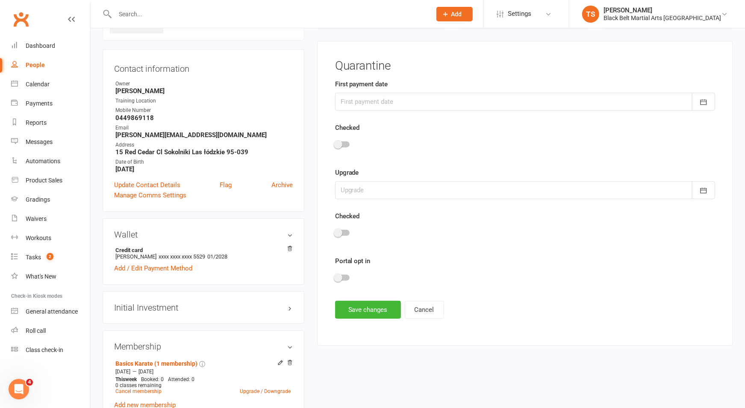
scroll to position [65, 0]
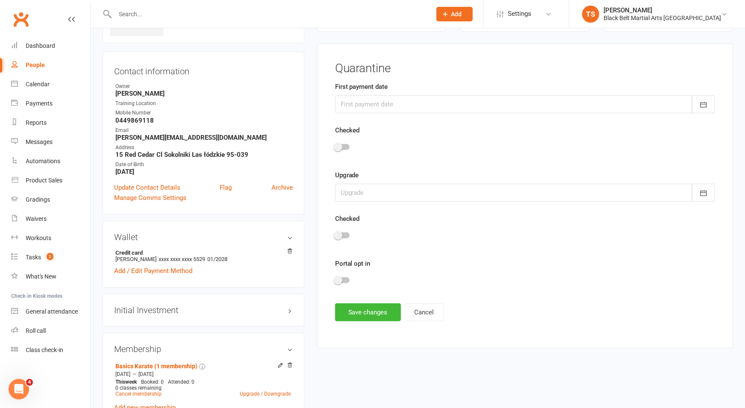
click at [375, 103] on div at bounding box center [525, 104] width 380 height 18
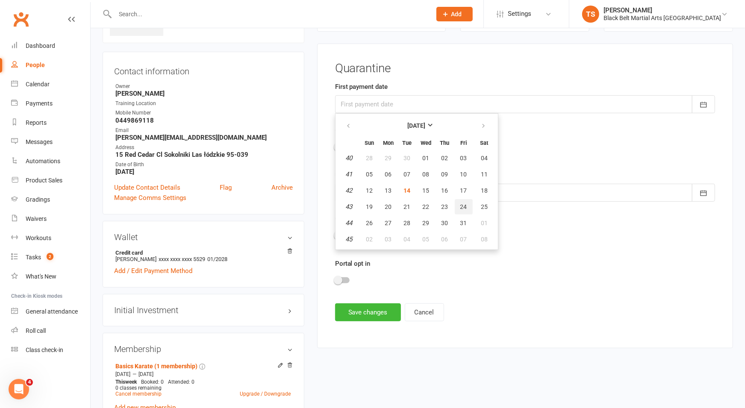
click at [464, 206] on span "24" at bounding box center [463, 207] width 7 height 7
type input "24 Oct 2025"
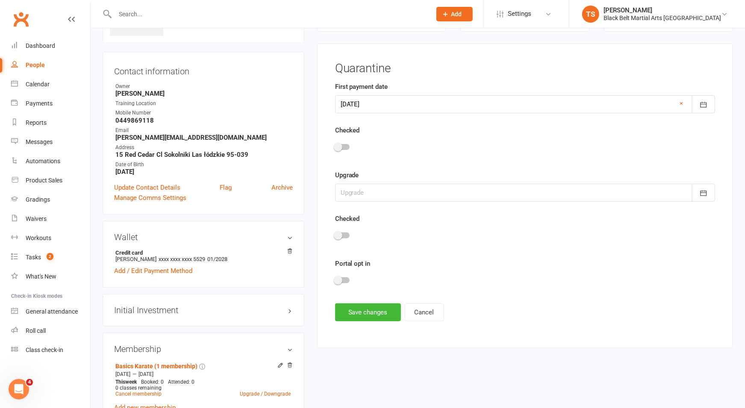
drag, startPoint x: 348, startPoint y: 276, endPoint x: 360, endPoint y: 299, distance: 26.6
click at [348, 277] on label at bounding box center [342, 280] width 15 height 6
click at [335, 279] on input "checkbox" at bounding box center [335, 279] width 0 height 0
drag, startPoint x: 366, startPoint y: 311, endPoint x: 525, endPoint y: 269, distance: 165.3
click at [366, 310] on button "Save changes" at bounding box center [368, 313] width 66 height 18
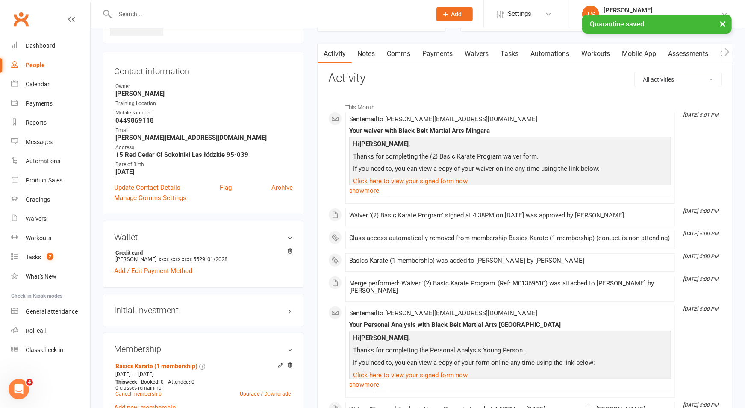
click at [641, 55] on link "Mobile App" at bounding box center [640, 54] width 46 height 20
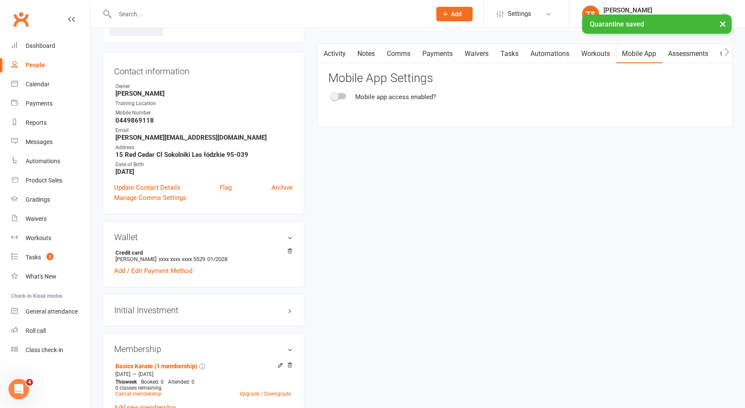
click at [345, 96] on div at bounding box center [339, 96] width 15 height 6
click at [332, 95] on input "checkbox" at bounding box center [332, 95] width 0 height 0
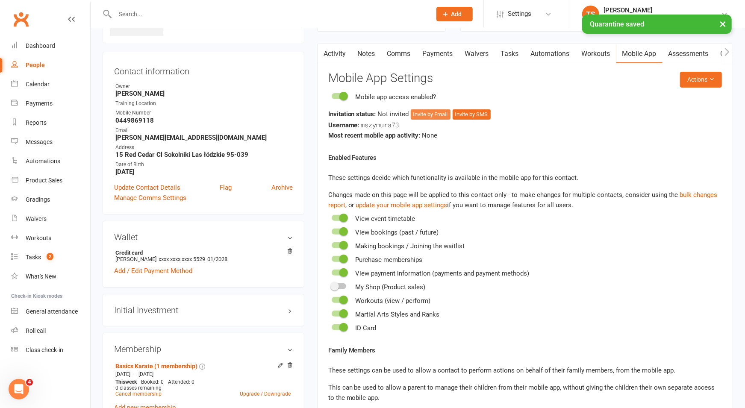
drag, startPoint x: 433, startPoint y: 115, endPoint x: 466, endPoint y: 132, distance: 37.3
click at [433, 115] on button "Invite by Email" at bounding box center [431, 114] width 40 height 10
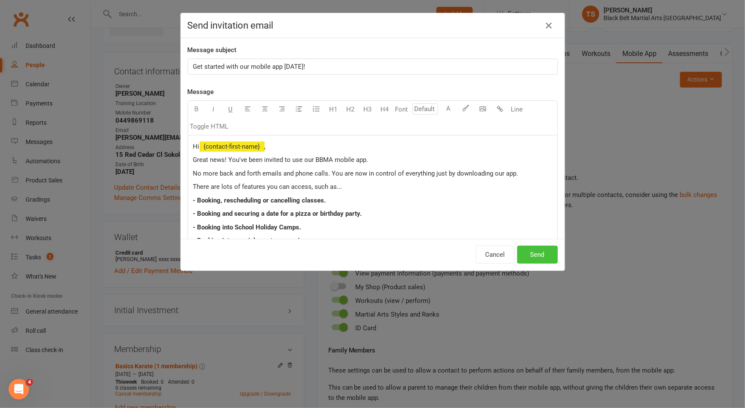
click at [538, 256] on button "Send" at bounding box center [537, 255] width 41 height 18
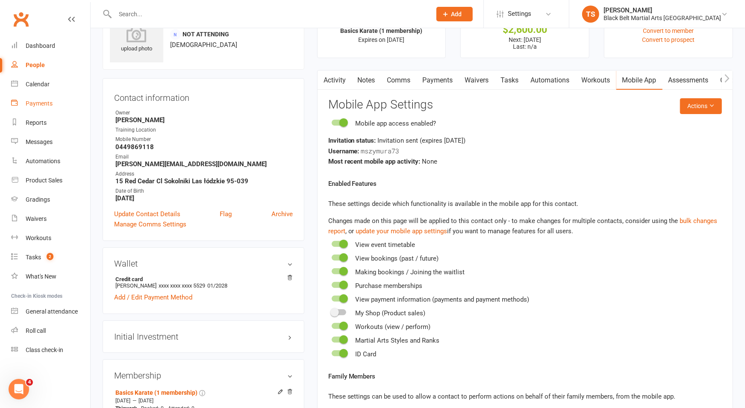
scroll to position [29, 0]
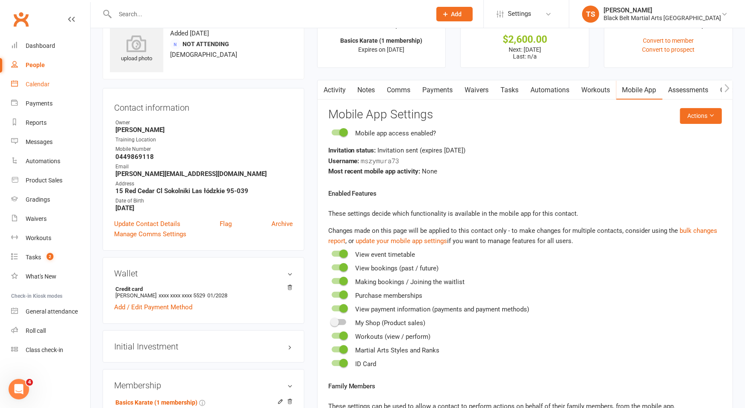
drag, startPoint x: 31, startPoint y: 83, endPoint x: 69, endPoint y: 92, distance: 39.1
click at [32, 83] on div "Calendar" at bounding box center [38, 84] width 24 height 7
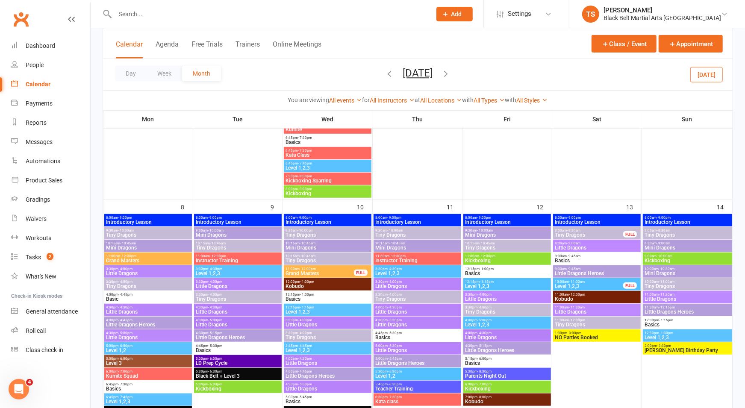
scroll to position [267, 0]
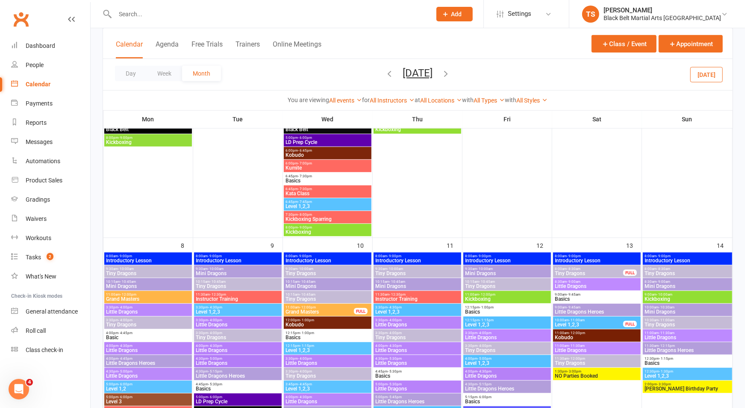
drag, startPoint x: 469, startPoint y: 74, endPoint x: 487, endPoint y: 90, distance: 24.2
click at [451, 74] on icon "button" at bounding box center [446, 73] width 9 height 9
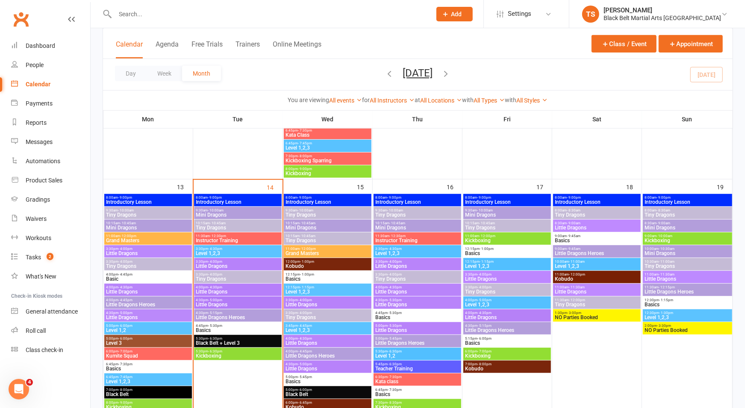
scroll to position [298, 0]
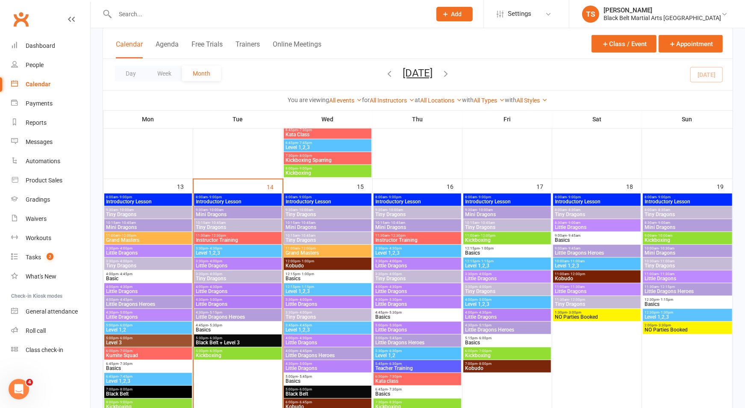
click at [392, 389] on span "- 7:30pm" at bounding box center [395, 390] width 14 height 4
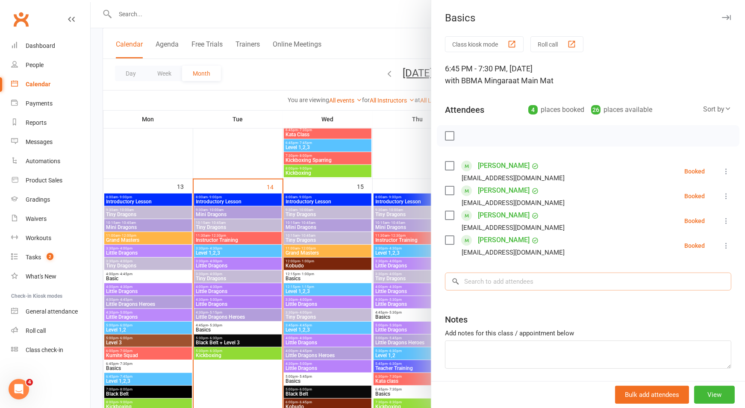
click at [513, 286] on input "search" at bounding box center [588, 282] width 286 height 18
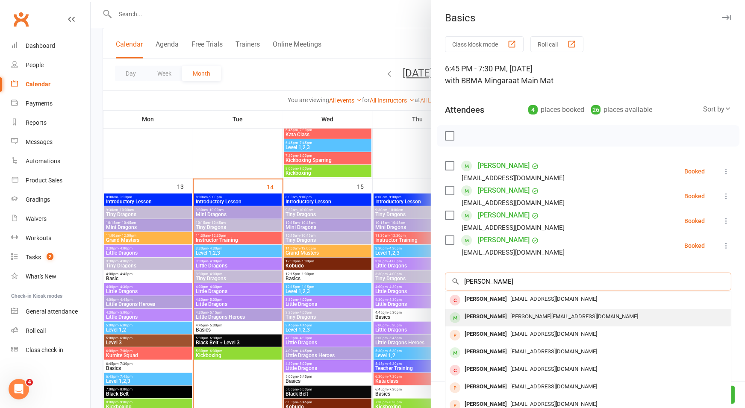
type input "sophie szy"
click at [503, 316] on div "Sophie Szymura" at bounding box center [485, 317] width 49 height 12
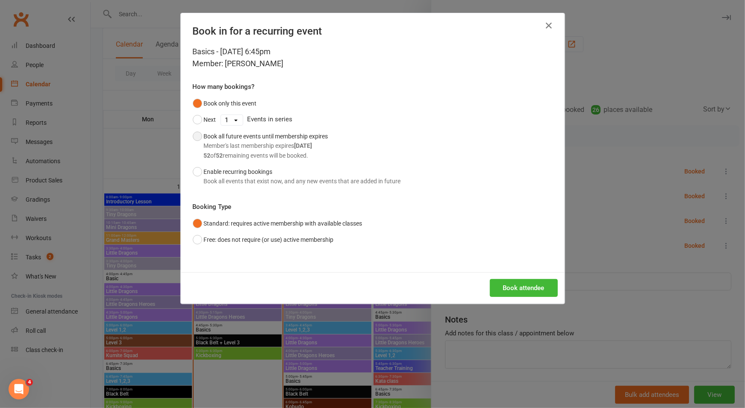
drag, startPoint x: 200, startPoint y: 137, endPoint x: 227, endPoint y: 153, distance: 31.1
click at [200, 137] on button "Book all future events until membership expires Member's last membership expire…" at bounding box center [261, 145] width 136 height 35
click at [510, 288] on button "Book attendee" at bounding box center [524, 288] width 68 height 18
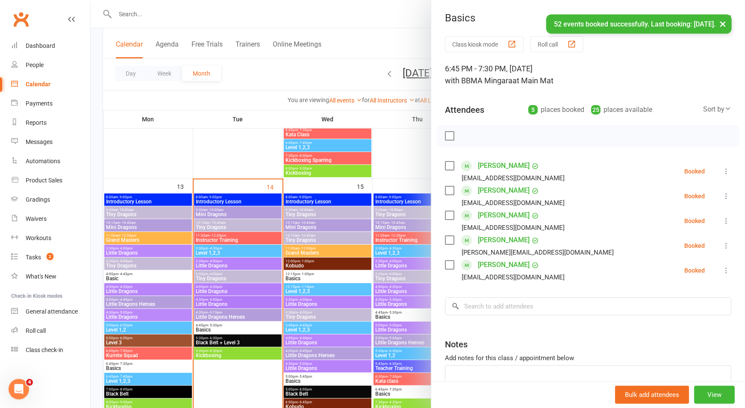
click at [499, 242] on link "Sophie Szymura" at bounding box center [504, 240] width 52 height 14
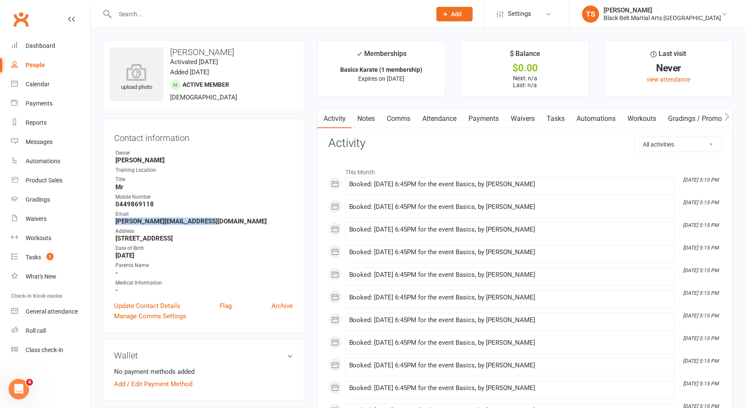
drag, startPoint x: 217, startPoint y: 218, endPoint x: 120, endPoint y: 219, distance: 97.1
click at [117, 222] on strong "Michael@mmsinteriors.com.au" at bounding box center [203, 222] width 177 height 8
copy strong "Michael@mmsinteriors.com.au"
click at [122, 18] on input "text" at bounding box center [268, 14] width 313 height 12
drag, startPoint x: 495, startPoint y: 17, endPoint x: 317, endPoint y: 112, distance: 201.6
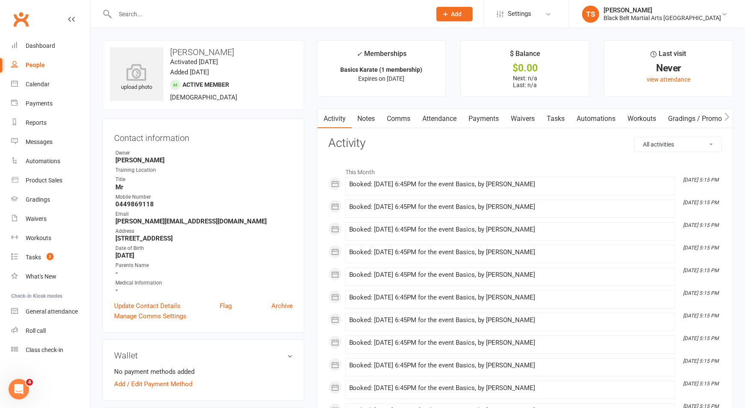
click at [462, 17] on span "Add" at bounding box center [456, 14] width 11 height 7
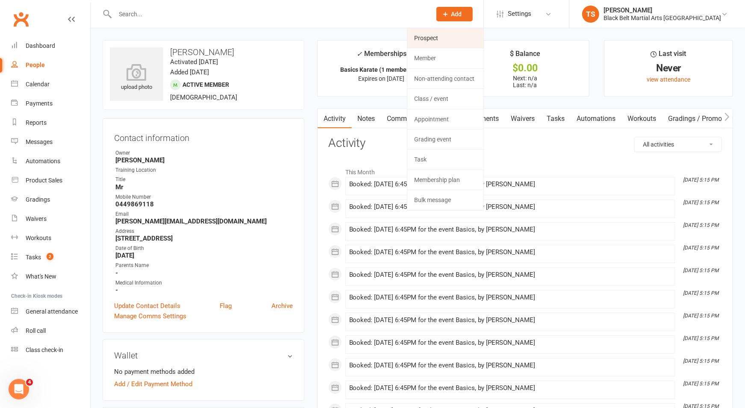
click at [458, 41] on link "Prospect" at bounding box center [445, 38] width 76 height 20
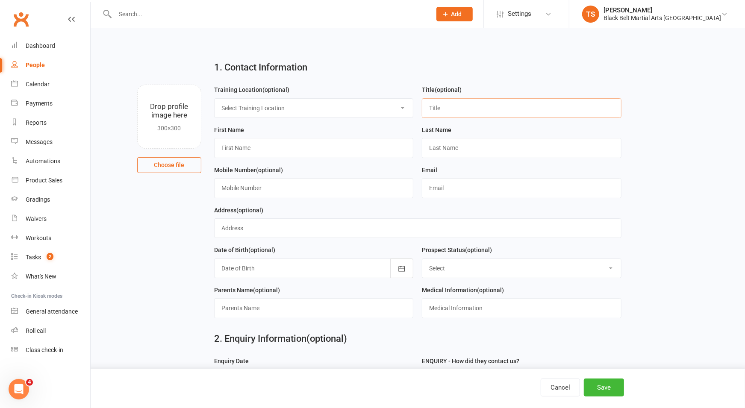
click at [434, 109] on input "text" at bounding box center [522, 108] width 200 height 20
type input "R"
type input "Mr"
click at [284, 153] on input "text" at bounding box center [314, 148] width 200 height 20
type input "Raph"
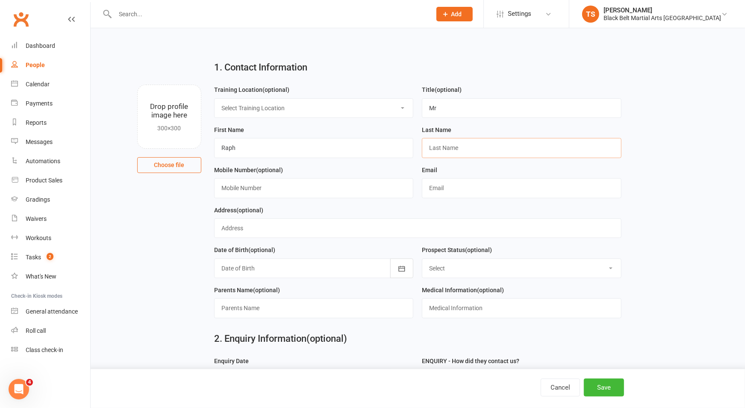
click at [481, 144] on input "text" at bounding box center [522, 148] width 200 height 20
type input "Doyen"
click at [282, 183] on input "text" at bounding box center [314, 188] width 200 height 20
type input "0402 324 261"
click at [441, 192] on input "text" at bounding box center [522, 188] width 200 height 20
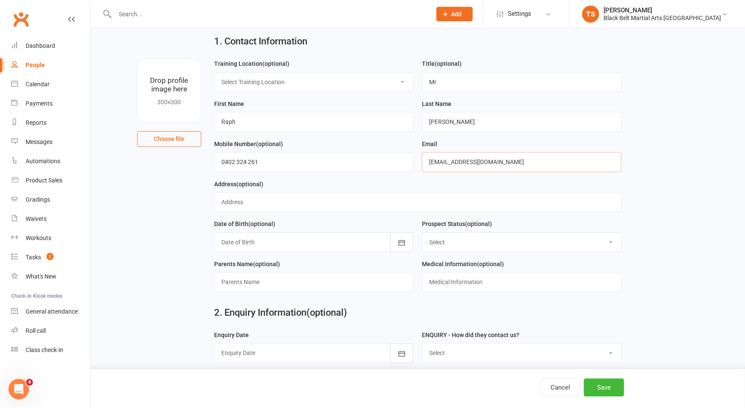
scroll to position [27, 0]
type input "abstrooce@yahoo.com.au"
click at [459, 241] on select "Select Enquiry (Booked) Enquiry (Not Booked) Pending (enrolment pack sent) DNS …" at bounding box center [521, 242] width 199 height 19
select select "Enquiry (Booked)"
click at [422, 233] on select "Select Enquiry (Booked) Enquiry (Not Booked) Pending (enrolment pack sent) DNS …" at bounding box center [521, 242] width 199 height 19
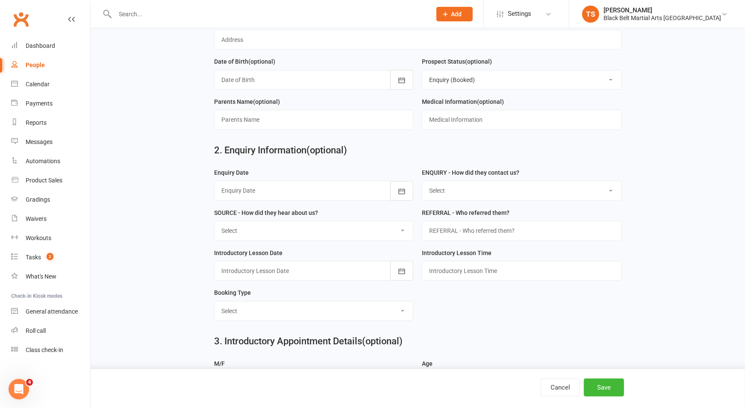
scroll to position [196, 0]
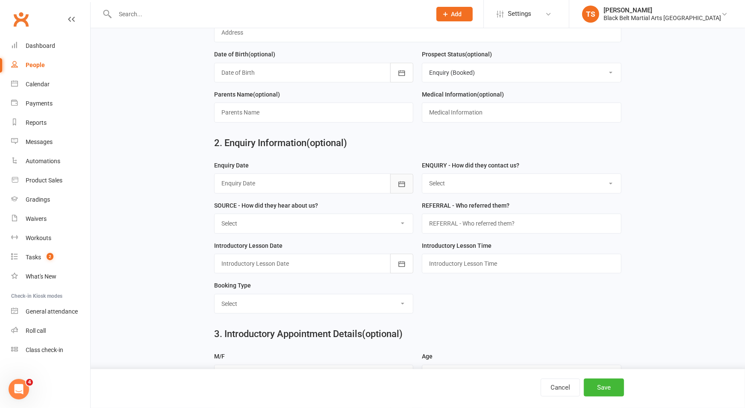
click at [403, 183] on icon "button" at bounding box center [402, 184] width 9 height 9
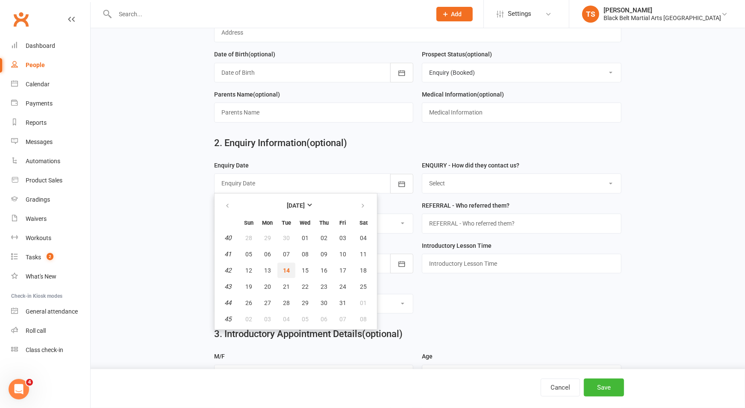
drag, startPoint x: 286, startPoint y: 272, endPoint x: 335, endPoint y: 249, distance: 53.4
click at [286, 272] on button "14" at bounding box center [286, 270] width 18 height 15
type input "14 Oct 2025"
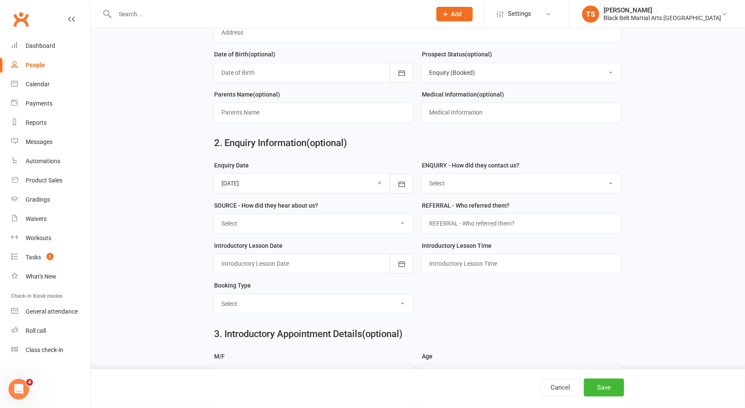
click at [444, 178] on select "Select (W) - Walk In (T) - Telephone (I) - Internet / Email (S) - Studio Initia…" at bounding box center [521, 183] width 199 height 19
select select "(W) - Walk In"
click at [422, 174] on select "Select (W) - Walk In (T) - Telephone (I) - Internet / Email (S) - Studio Initia…" at bounding box center [521, 183] width 199 height 19
click at [403, 222] on select "Select A1 Direct mail A2 Print Media A3 Flyer A5 Radio A6 Sign A7 Televison A8 …" at bounding box center [314, 223] width 199 height 19
select select "A6 Sign"
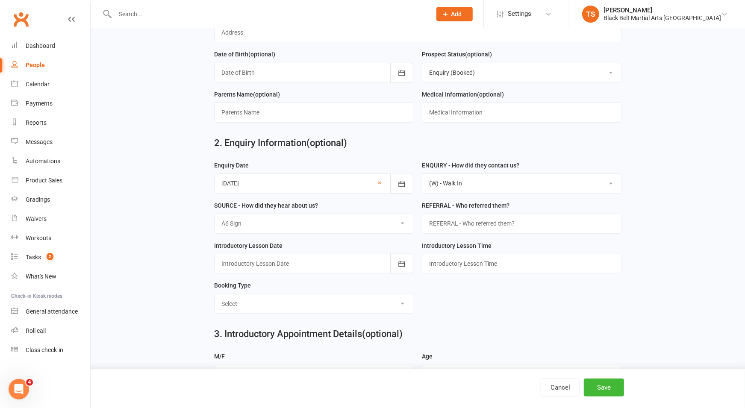
click at [215, 214] on select "Select A1 Direct mail A2 Print Media A3 Flyer A5 Radio A6 Sign A7 Televison A8 …" at bounding box center [314, 223] width 199 height 19
click at [403, 263] on icon "button" at bounding box center [402, 264] width 9 height 9
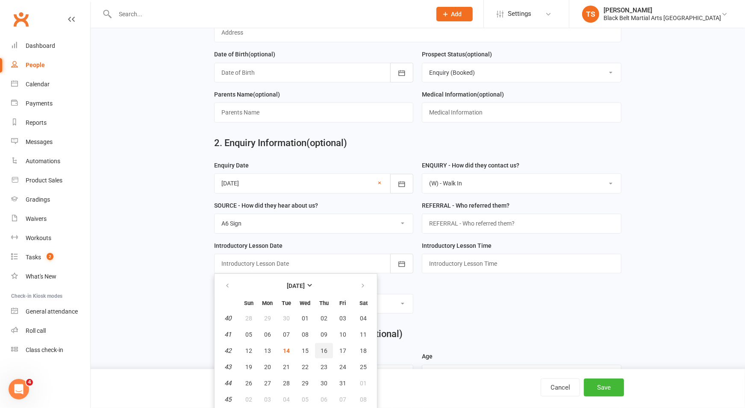
click at [324, 350] on span "16" at bounding box center [324, 351] width 7 height 7
type input "16 Oct 2025"
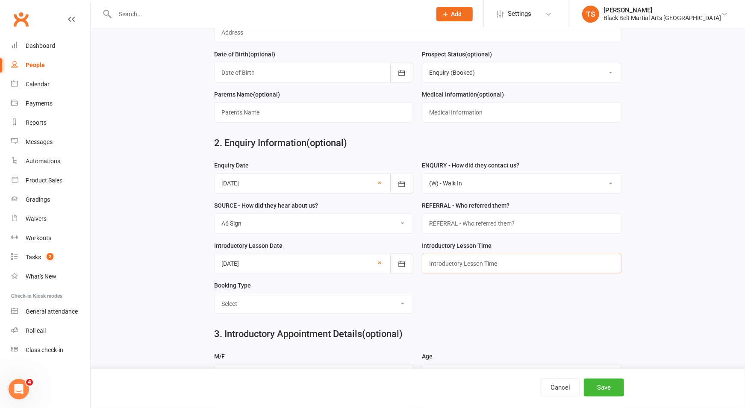
click at [443, 261] on input "text" at bounding box center [522, 264] width 200 height 20
type input "7:30pm"
click at [400, 301] on select "Select Mini Dragons Intro Tiny Dragons Intro Little Dragons Intro Child Karate …" at bounding box center [314, 304] width 199 height 19
select select "Kickboxing Intro"
click at [215, 295] on select "Select Mini Dragons Intro Tiny Dragons Intro Little Dragons Intro Child Karate …" at bounding box center [314, 304] width 199 height 19
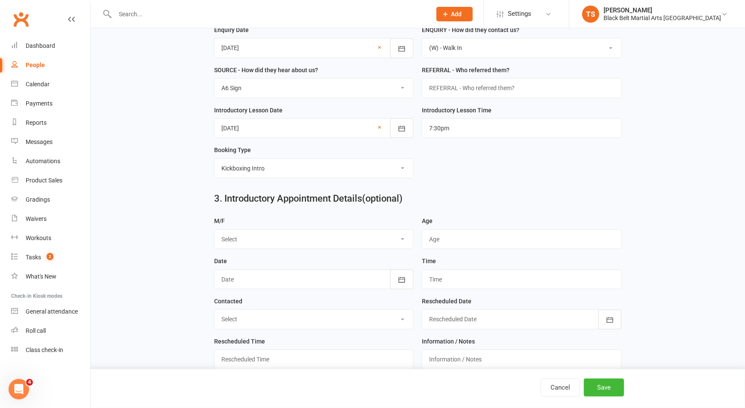
scroll to position [347, 0]
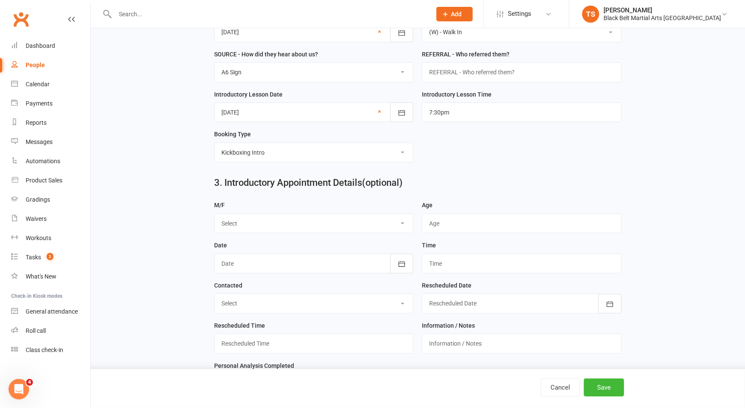
click at [324, 218] on select "Select M F" at bounding box center [314, 223] width 199 height 19
select select "M"
click at [215, 214] on select "Select M F" at bounding box center [314, 223] width 199 height 19
click at [461, 216] on input "string" at bounding box center [522, 224] width 200 height 20
type input "11"
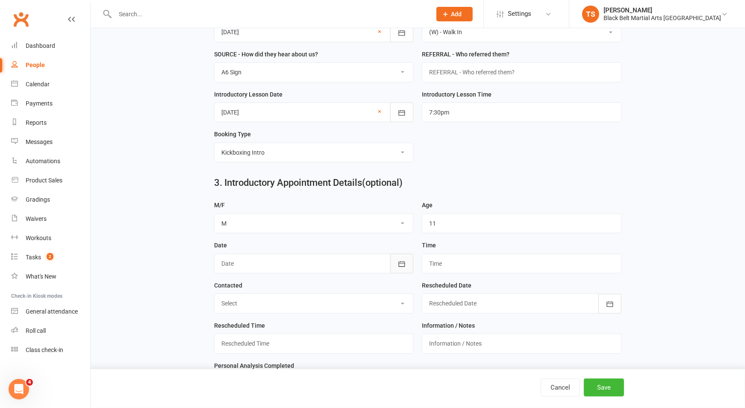
click at [404, 261] on icon "button" at bounding box center [402, 264] width 9 height 9
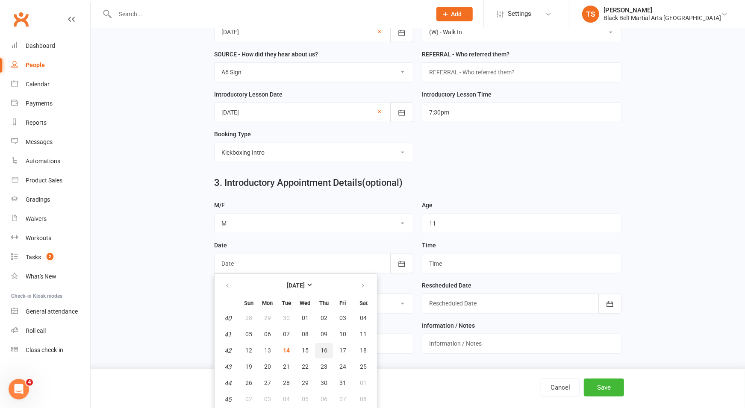
drag, startPoint x: 323, startPoint y: 347, endPoint x: 389, endPoint y: 314, distance: 73.6
click at [323, 347] on span "16" at bounding box center [324, 350] width 7 height 7
type input "16 Oct 2025"
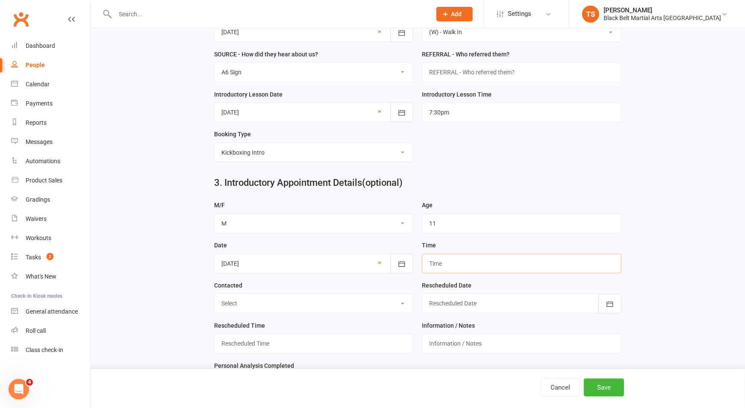
click at [463, 261] on input "text" at bounding box center [522, 264] width 200 height 20
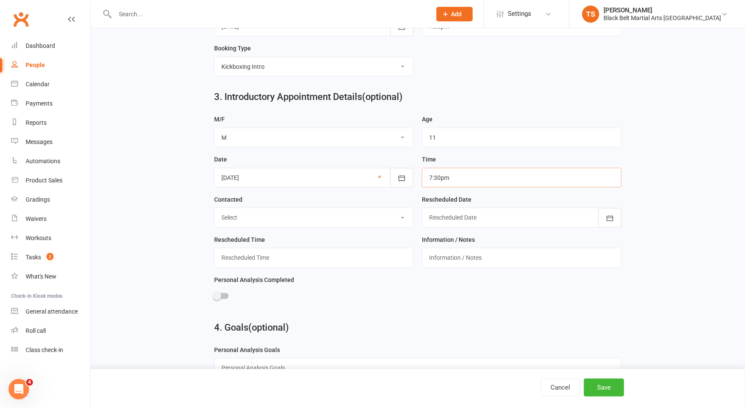
scroll to position [452, 0]
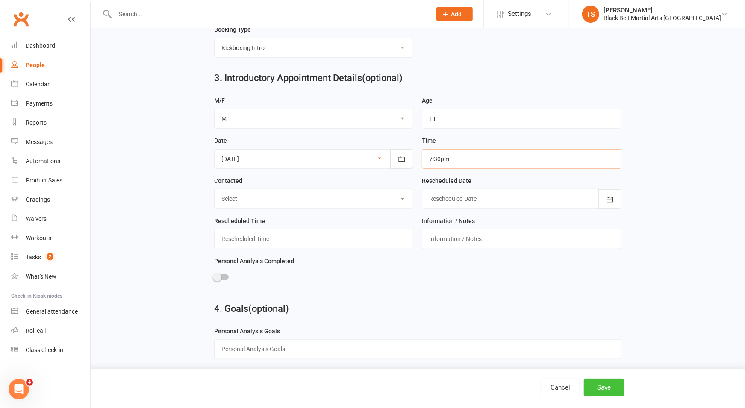
type input "7:30pm"
drag, startPoint x: 608, startPoint y: 389, endPoint x: 343, endPoint y: 139, distance: 364.5
click at [608, 389] on button "Save" at bounding box center [604, 388] width 40 height 18
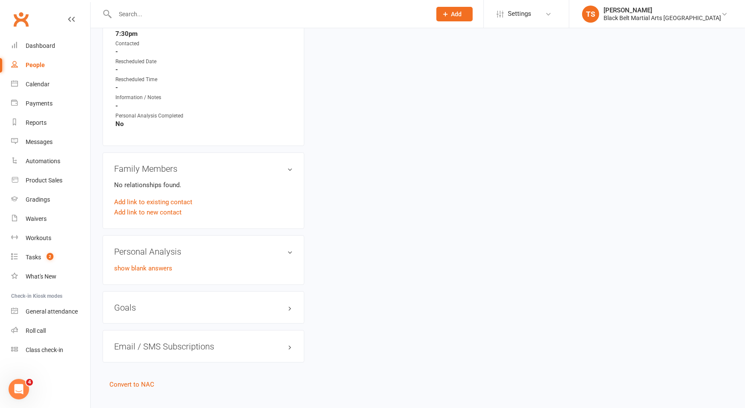
scroll to position [530, 0]
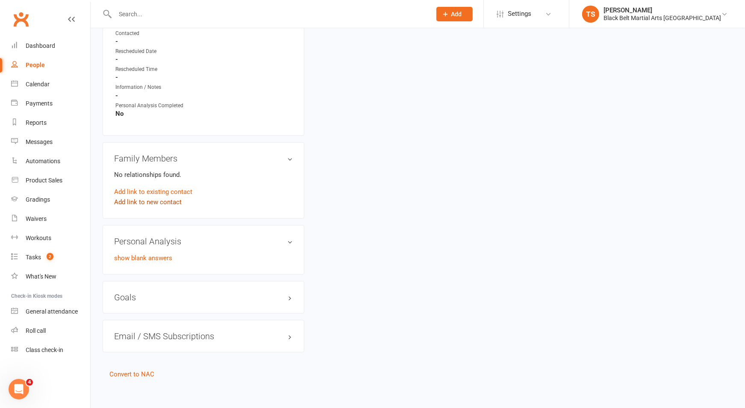
click at [164, 198] on link "Add link to new contact" at bounding box center [148, 202] width 68 height 10
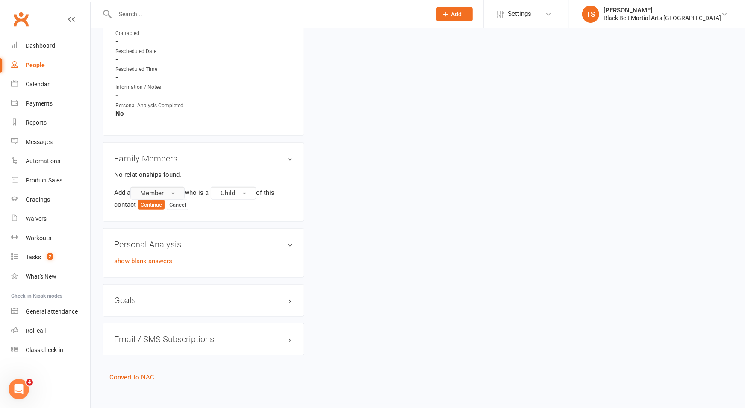
click at [175, 193] on span "button" at bounding box center [172, 194] width 3 height 2
click at [186, 243] on span "Non-attending contact" at bounding box center [170, 246] width 64 height 8
click at [138, 202] on span "Child" at bounding box center [133, 206] width 15 height 8
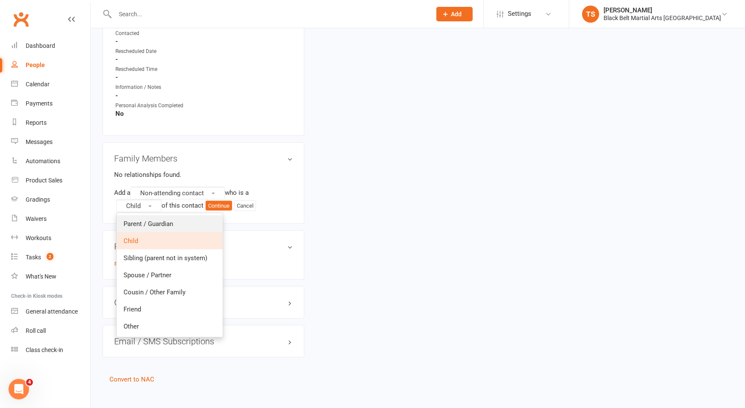
click at [151, 220] on span "Parent / Guardian" at bounding box center [149, 224] width 50 height 8
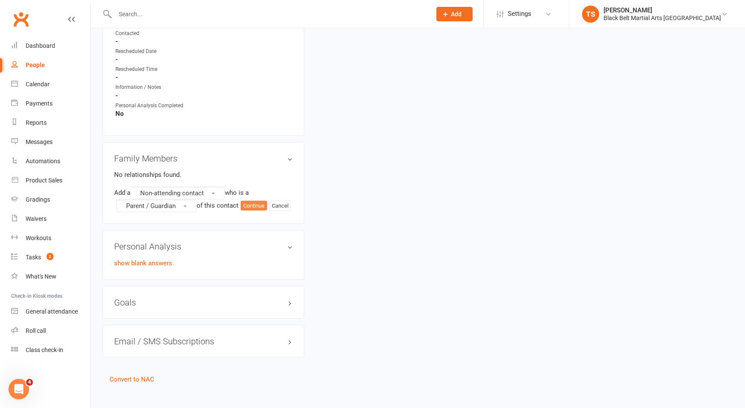
click at [264, 203] on button "Continue" at bounding box center [254, 206] width 27 height 10
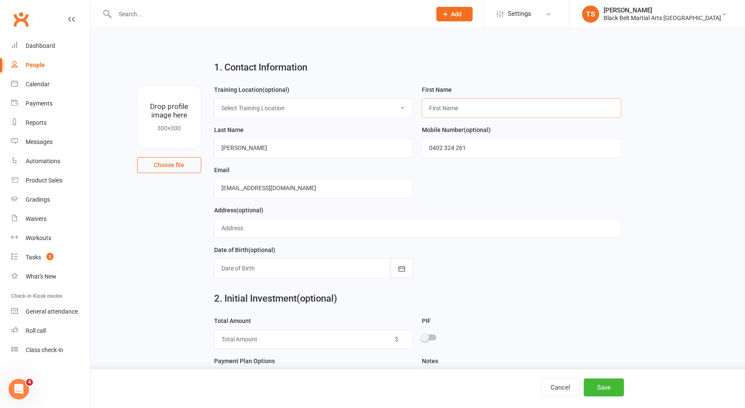
click at [450, 104] on input "text" at bounding box center [522, 108] width 200 height 20
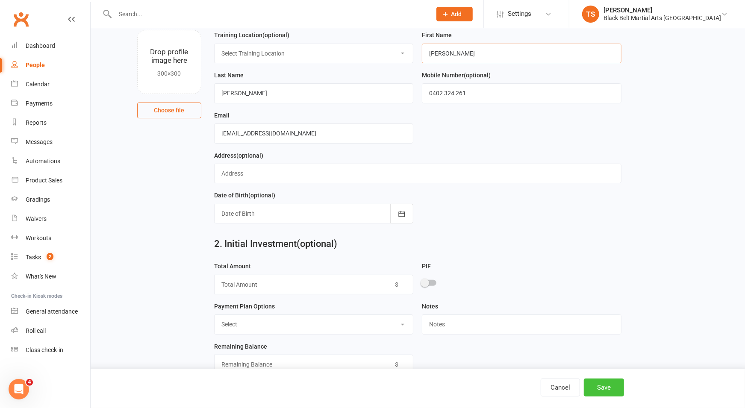
type input "Nicole"
drag, startPoint x: 605, startPoint y: 390, endPoint x: 456, endPoint y: 287, distance: 180.7
click at [605, 390] on button "Save" at bounding box center [604, 388] width 40 height 18
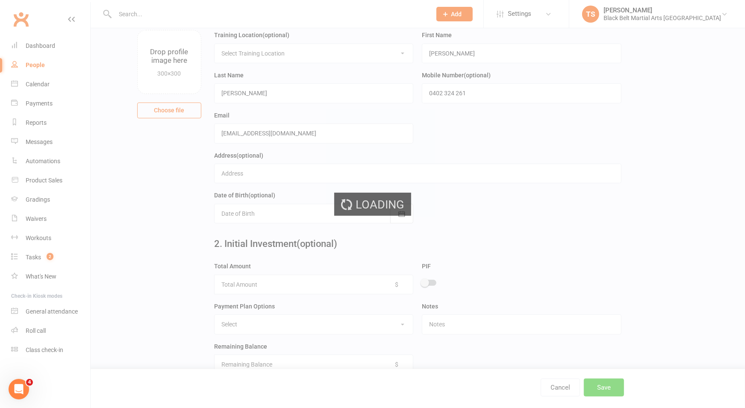
scroll to position [0, 0]
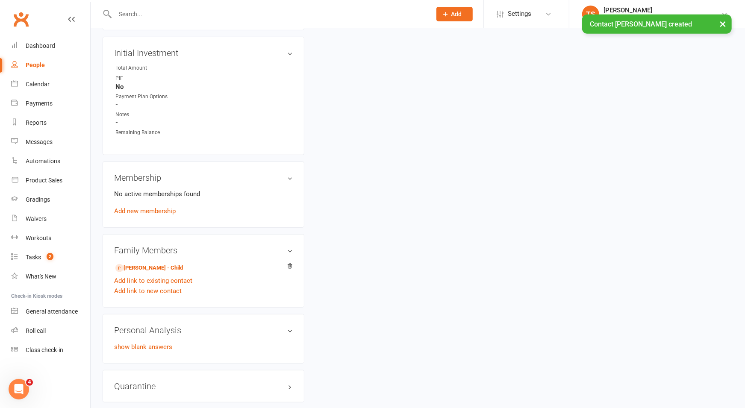
scroll to position [318, 0]
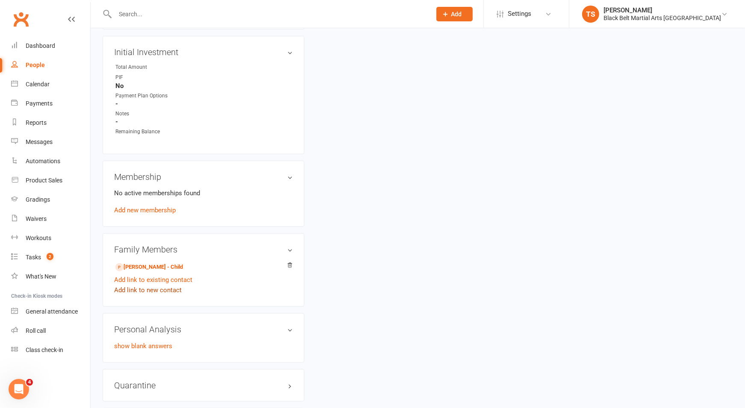
click at [147, 289] on link "Add link to new contact" at bounding box center [148, 290] width 68 height 10
click at [172, 281] on button "Member" at bounding box center [157, 282] width 54 height 13
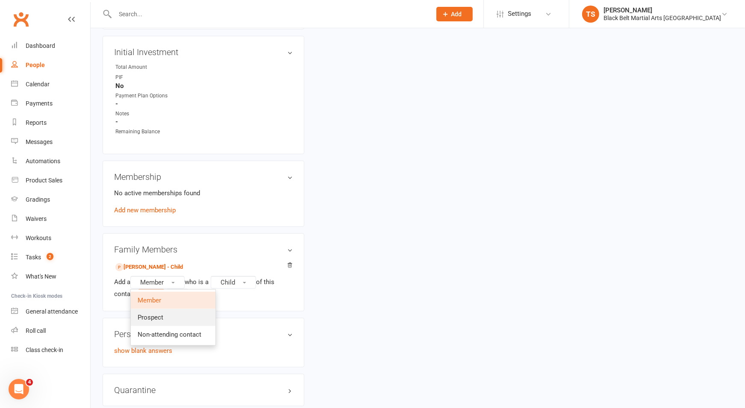
click at [174, 313] on link "Prospect" at bounding box center [173, 317] width 85 height 17
click at [155, 289] on button "Continue" at bounding box center [151, 294] width 27 height 10
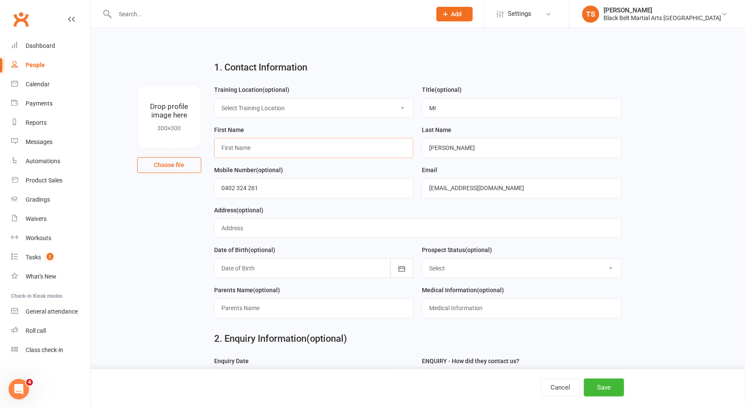
click at [346, 148] on input "text" at bounding box center [314, 148] width 200 height 20
type input "Ollie"
click at [659, 277] on main "1. Contact Information Drop profile image here 300×300 Choose file Training Loc…" at bounding box center [418, 416] width 631 height 724
click at [468, 267] on select "Select Enquiry (Booked) Enquiry (Not Booked) Pending (enrolment pack sent) DNS …" at bounding box center [521, 268] width 199 height 19
select select "Enquiry (Booked)"
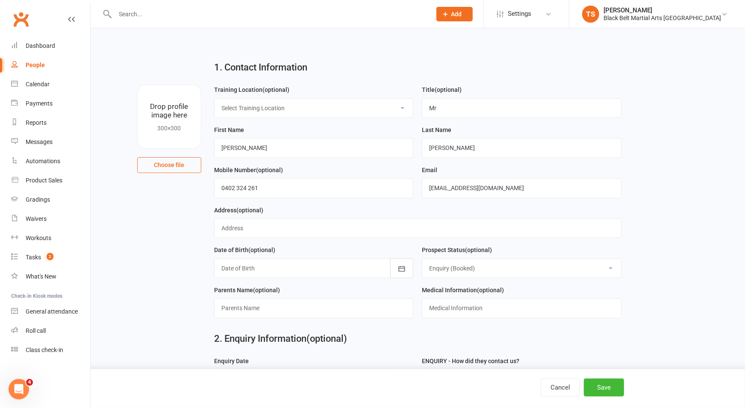
click at [422, 259] on select "Select Enquiry (Booked) Enquiry (Not Booked) Pending (enrolment pack sent) DNS …" at bounding box center [521, 268] width 199 height 19
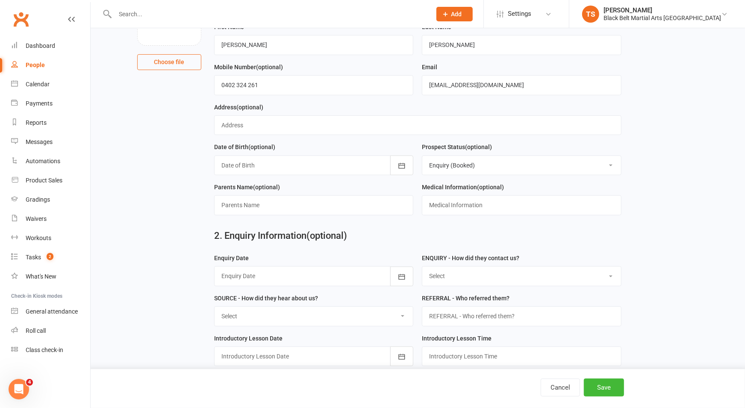
scroll to position [156, 0]
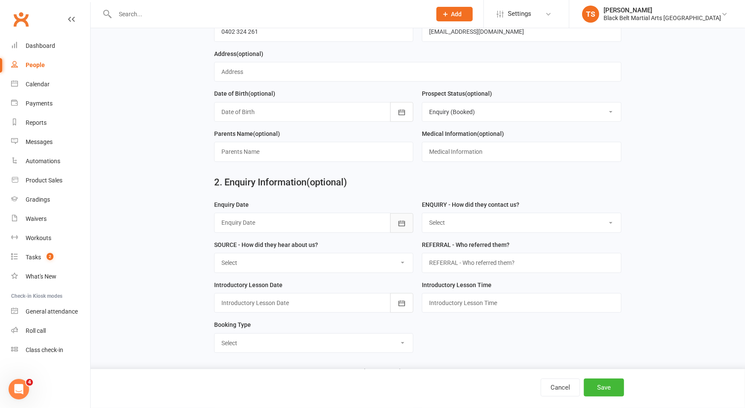
click at [400, 223] on icon "button" at bounding box center [402, 224] width 6 height 6
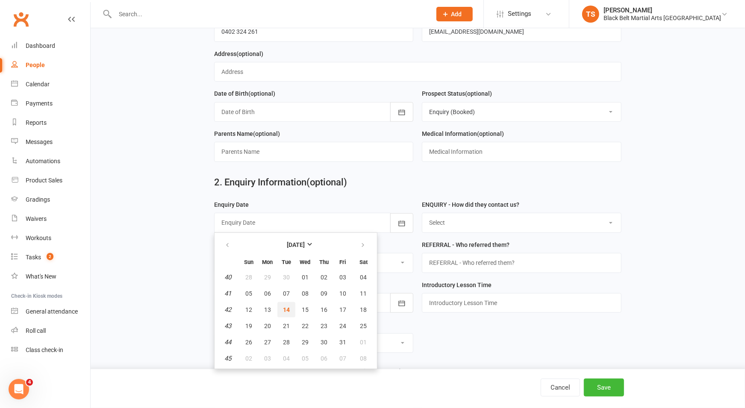
drag, startPoint x: 290, startPoint y: 311, endPoint x: 392, endPoint y: 252, distance: 117.3
click at [291, 310] on button "14" at bounding box center [286, 309] width 18 height 15
type input "14 Oct 2025"
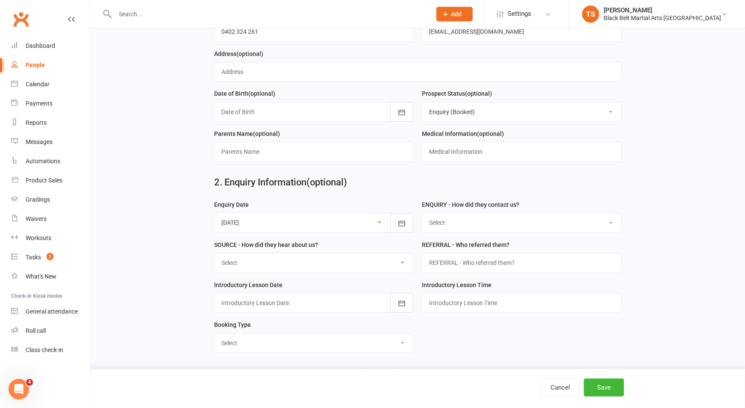
click at [458, 220] on select "Select (W) - Walk In (T) - Telephone (I) - Internet / Email (S) - Studio Initia…" at bounding box center [521, 222] width 199 height 19
select select "(W) - Walk In"
click at [422, 213] on select "Select (W) - Walk In (T) - Telephone (I) - Internet / Email (S) - Studio Initia…" at bounding box center [521, 222] width 199 height 19
click at [398, 259] on select "Select A1 Direct mail A2 Print Media A3 Flyer A5 Radio A6 Sign A7 Televison A8 …" at bounding box center [314, 263] width 199 height 19
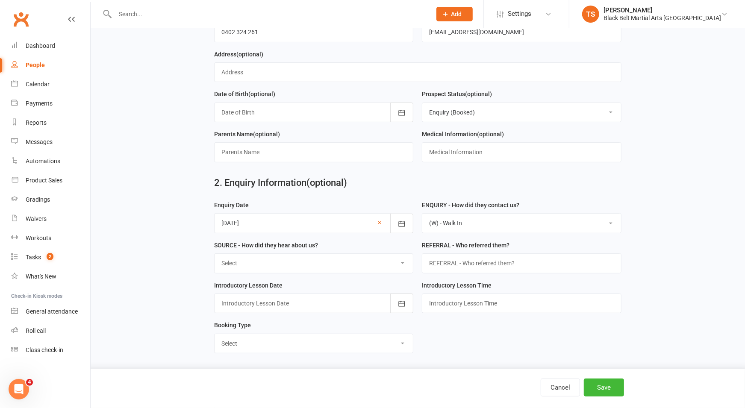
select select "A6 Sign"
click at [215, 254] on select "Select A1 Direct mail A2 Print Media A3 Flyer A5 Radio A6 Sign A7 Televison A8 …" at bounding box center [314, 263] width 199 height 19
click at [404, 301] on icon "button" at bounding box center [402, 304] width 6 height 6
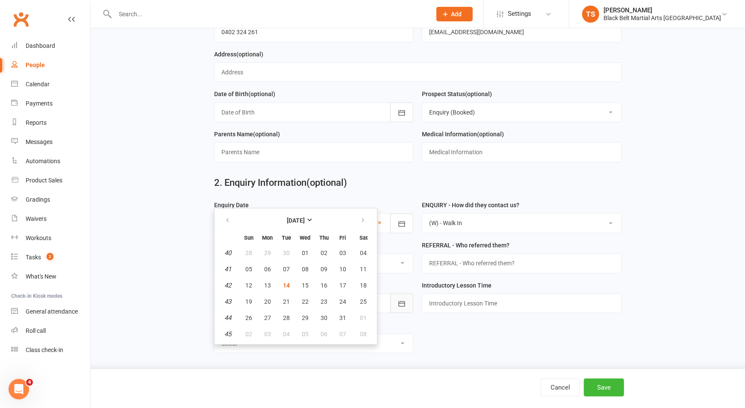
click at [404, 301] on icon "button" at bounding box center [402, 304] width 6 height 6
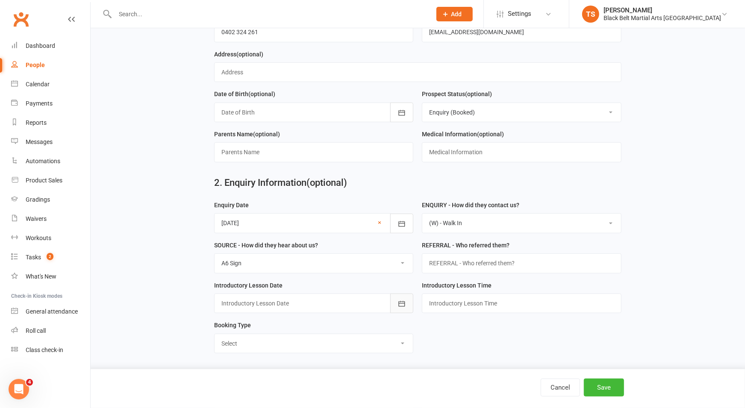
click at [405, 301] on icon "button" at bounding box center [402, 304] width 6 height 6
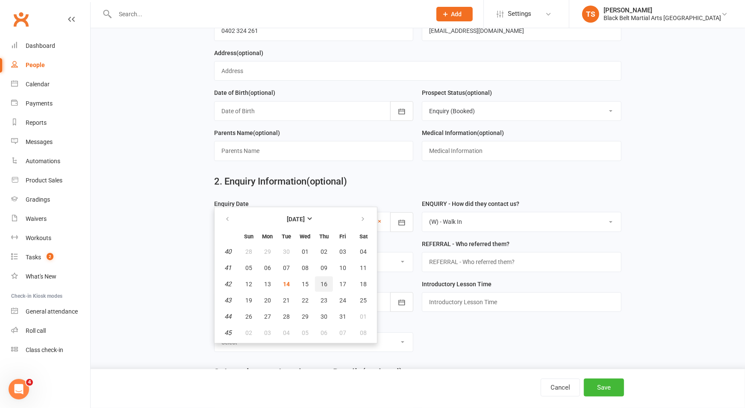
drag, startPoint x: 325, startPoint y: 283, endPoint x: 365, endPoint y: 287, distance: 40.8
click at [325, 283] on span "16" at bounding box center [324, 284] width 7 height 7
type input "16 Oct 2025"
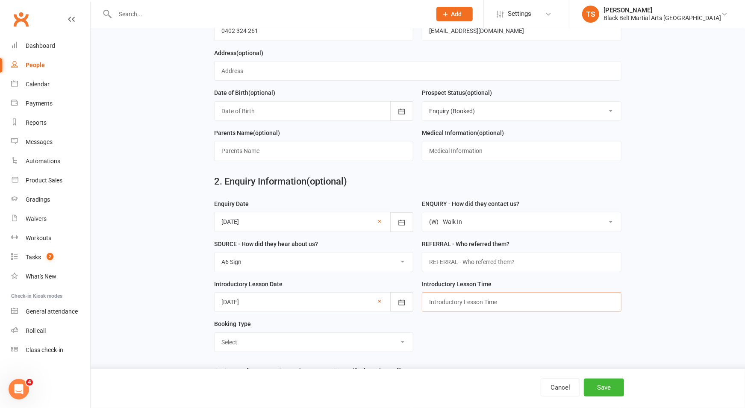
click at [466, 301] on input "text" at bounding box center [522, 302] width 200 height 20
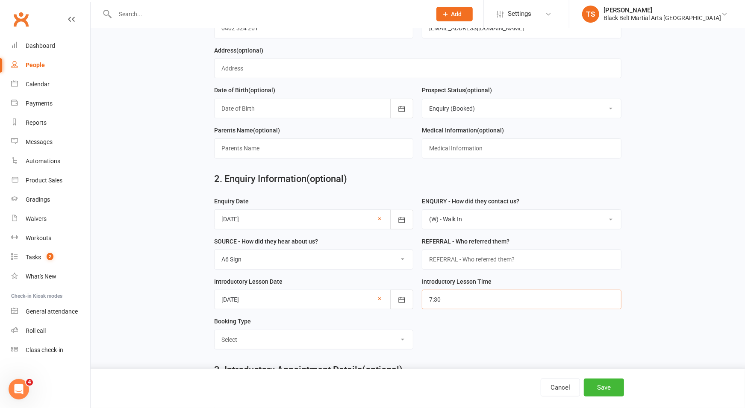
type input "7:30pm"
click at [405, 336] on select "Select Mini Dragons Intro Tiny Dragons Intro Little Dragons Intro Child Karate …" at bounding box center [314, 339] width 199 height 19
select select "Kickboxing Intro"
click at [215, 330] on select "Select Mini Dragons Intro Tiny Dragons Intro Little Dragons Intro Child Karate …" at bounding box center [314, 339] width 199 height 19
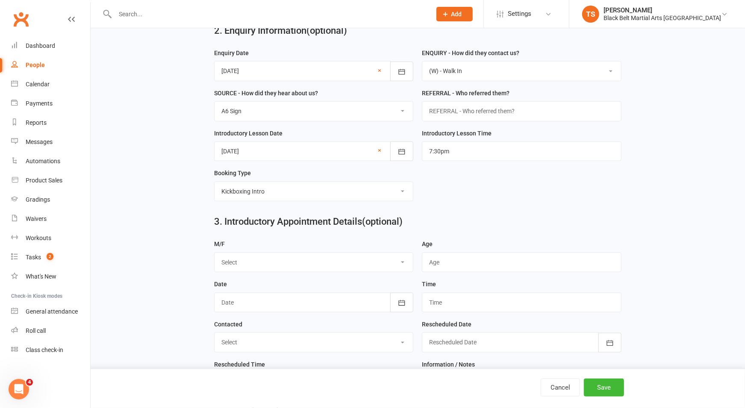
scroll to position [311, 0]
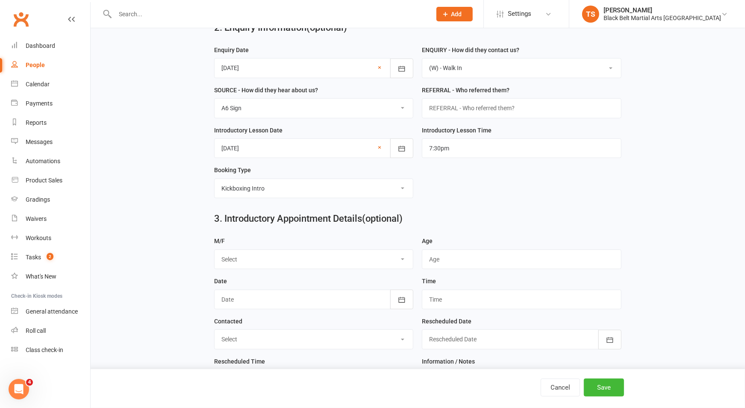
click at [401, 256] on select "Select M F" at bounding box center [314, 259] width 199 height 19
select select "M"
click at [215, 250] on select "Select M F" at bounding box center [314, 259] width 199 height 19
click at [446, 256] on input "string" at bounding box center [522, 260] width 200 height 20
type input "14"
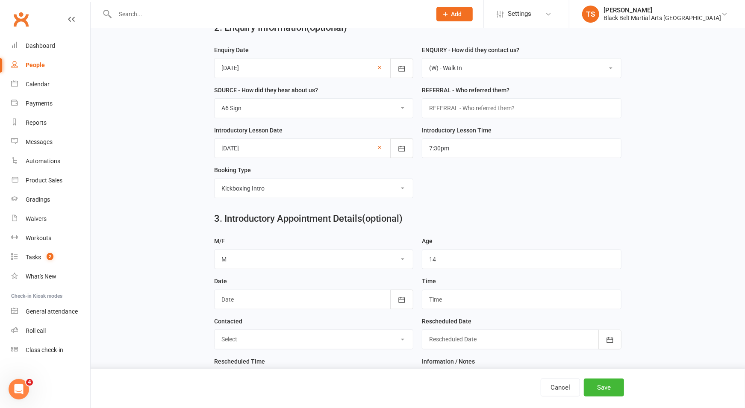
click at [703, 259] on main "1. Contact Information Drop profile image here 300×300 Choose file Training Loc…" at bounding box center [418, 105] width 631 height 724
click at [401, 298] on icon "button" at bounding box center [402, 300] width 9 height 9
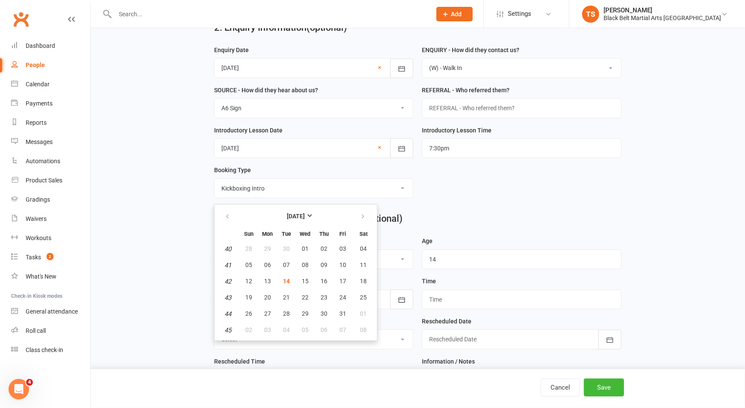
click at [531, 191] on form "Enquiry Date 14 Oct 2025 October 2025 Sun Mon Tue Wed Thu Fri Sat 40 28 29 30 0…" at bounding box center [418, 125] width 416 height 160
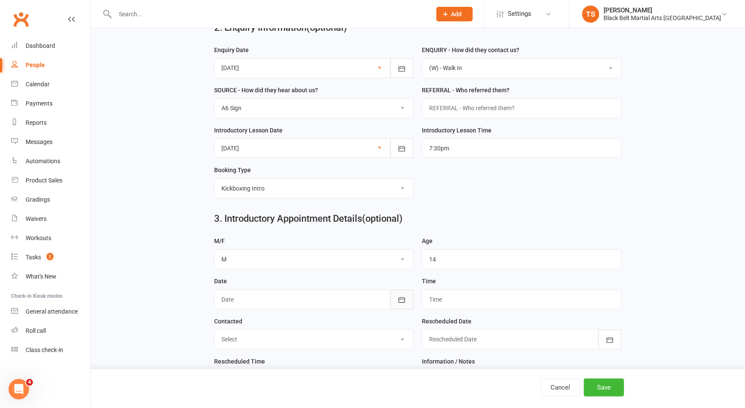
click at [402, 296] on icon "button" at bounding box center [402, 300] width 9 height 9
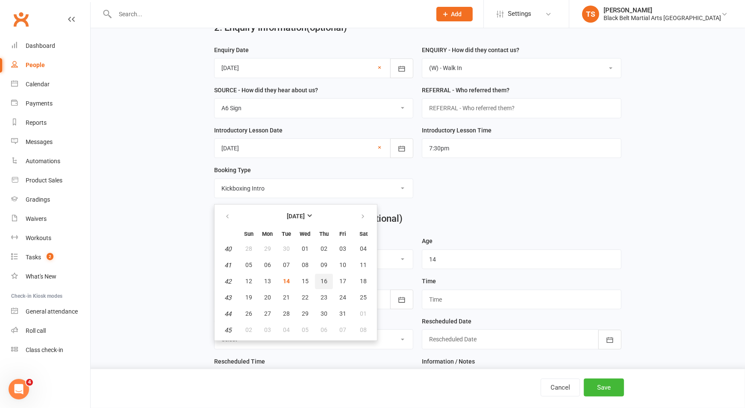
drag, startPoint x: 321, startPoint y: 278, endPoint x: 355, endPoint y: 275, distance: 34.7
click at [321, 278] on span "16" at bounding box center [324, 281] width 7 height 7
type input "16 Oct 2025"
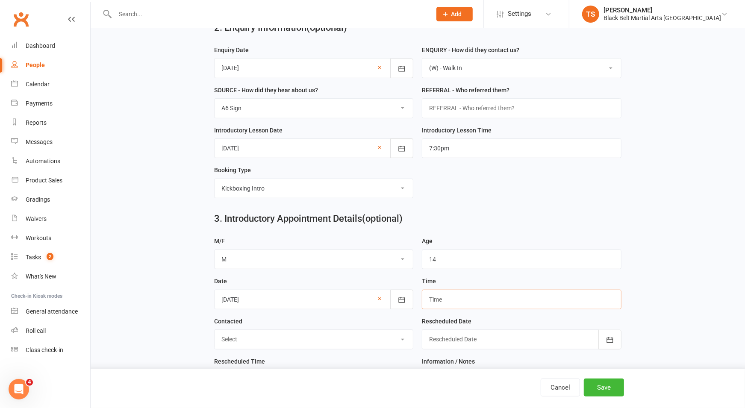
click at [442, 295] on input "text" at bounding box center [522, 300] width 200 height 20
type input "7:30pm"
click at [404, 334] on select "Select LMA / TXT Confirmed Rescheduled DNS" at bounding box center [314, 338] width 199 height 19
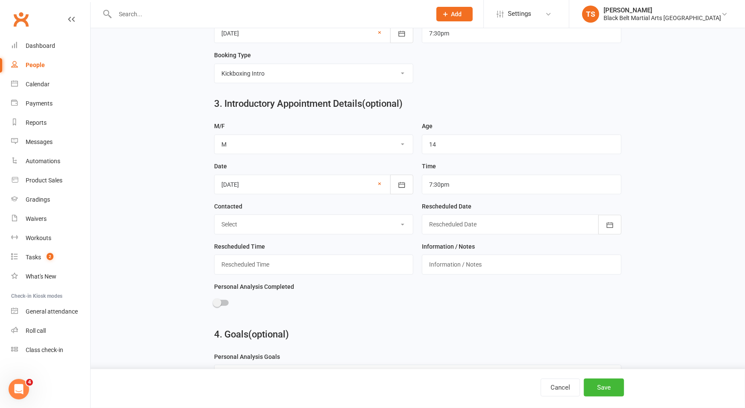
scroll to position [440, 0]
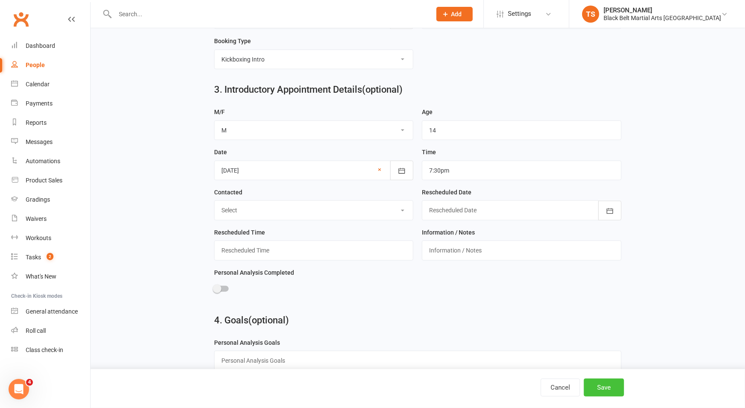
click at [611, 389] on button "Save" at bounding box center [604, 388] width 40 height 18
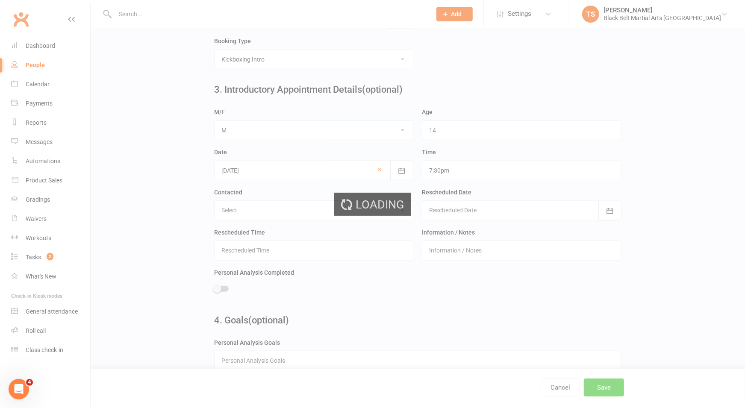
scroll to position [0, 0]
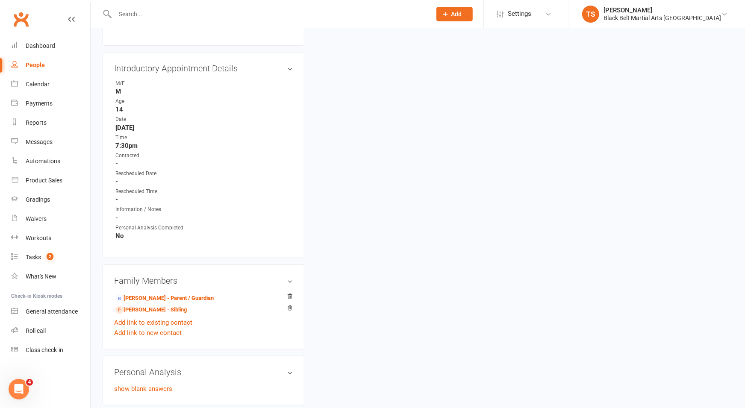
scroll to position [408, 0]
drag, startPoint x: 158, startPoint y: 297, endPoint x: 238, endPoint y: 283, distance: 81.6
click at [158, 297] on link "Nicole Doyen - Parent / Guardian" at bounding box center [164, 298] width 98 height 9
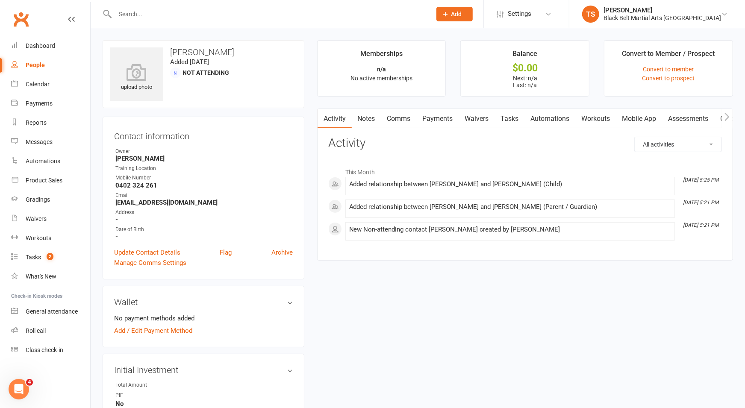
drag, startPoint x: 405, startPoint y: 120, endPoint x: 422, endPoint y: 130, distance: 19.8
click at [406, 120] on link "Comms" at bounding box center [398, 119] width 35 height 20
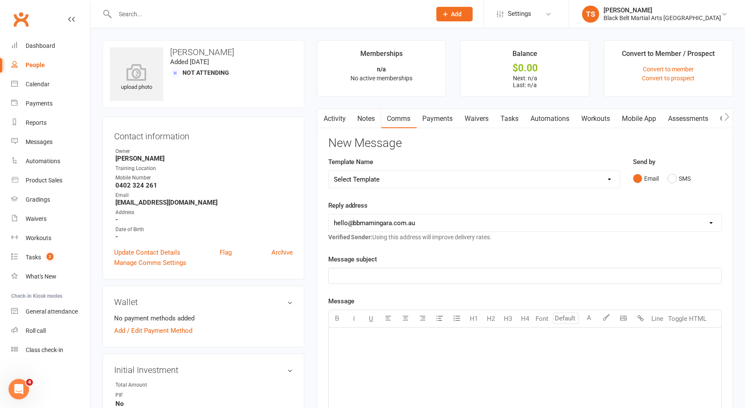
click at [613, 178] on select "Select Template [SMS] 14 Day Absentee AFU Lil Dragons [SMS] 14 day Absentee AFU…" at bounding box center [474, 179] width 291 height 17
click at [329, 171] on select "Select Template [SMS] 14 Day Absentee AFU Lil Dragons [SMS] 14 day Absentee AFU…" at bounding box center [474, 179] width 291 height 17
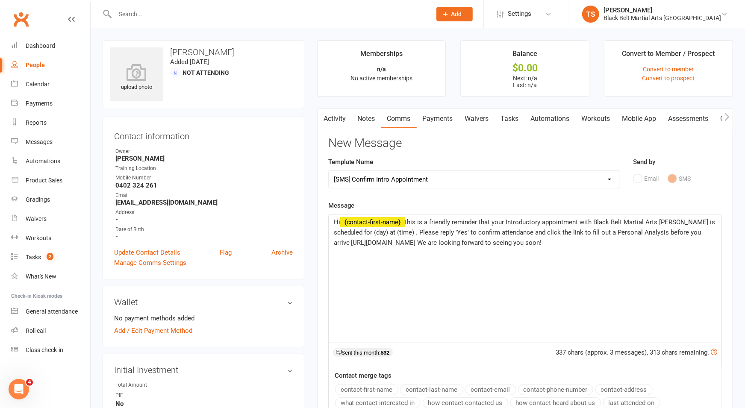
drag, startPoint x: 389, startPoint y: 234, endPoint x: 410, endPoint y: 257, distance: 30.6
click at [389, 234] on span "this is a friendly reminder that your Introductory appointment with Black Belt …" at bounding box center [526, 232] width 384 height 28
click at [387, 175] on select "Select Template [SMS] 14 Day Absentee AFU Lil Dragons [SMS] 14 day Absentee AFU…" at bounding box center [474, 179] width 291 height 17
select select "50"
click at [329, 171] on select "Select Template [SMS] 14 Day Absentee AFU Lil Dragons [SMS] 14 day Absentee AFU…" at bounding box center [474, 179] width 291 height 17
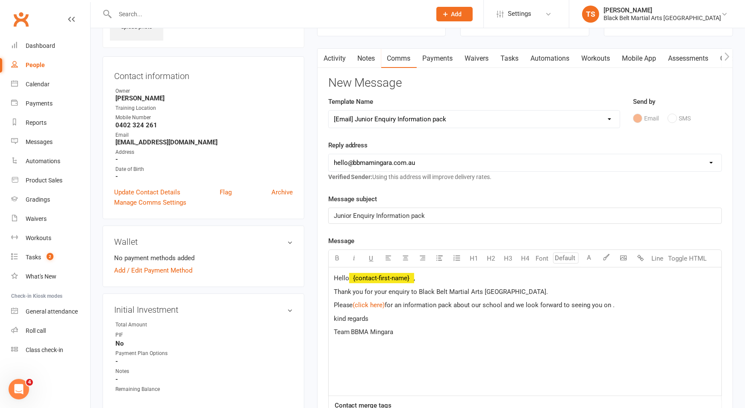
scroll to position [71, 0]
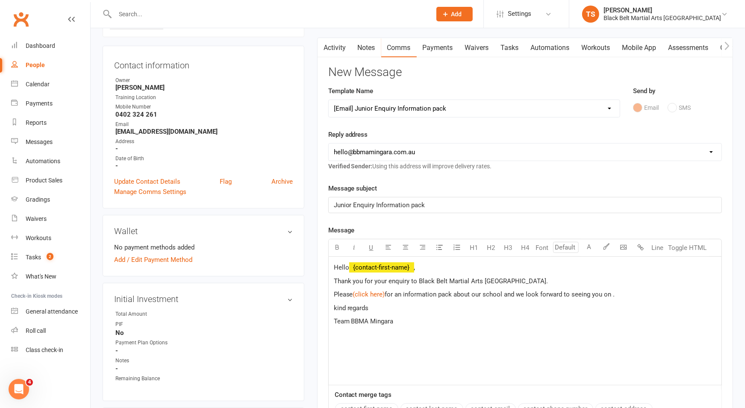
drag, startPoint x: 618, startPoint y: 292, endPoint x: 593, endPoint y: 296, distance: 24.6
click at [593, 296] on p "Please $ (click here) $ for an information pack about our school and we look fo…" at bounding box center [525, 294] width 383 height 10
click at [337, 317] on span "kind regards" at bounding box center [351, 319] width 35 height 8
click at [393, 313] on p "Kind regards" at bounding box center [525, 318] width 383 height 10
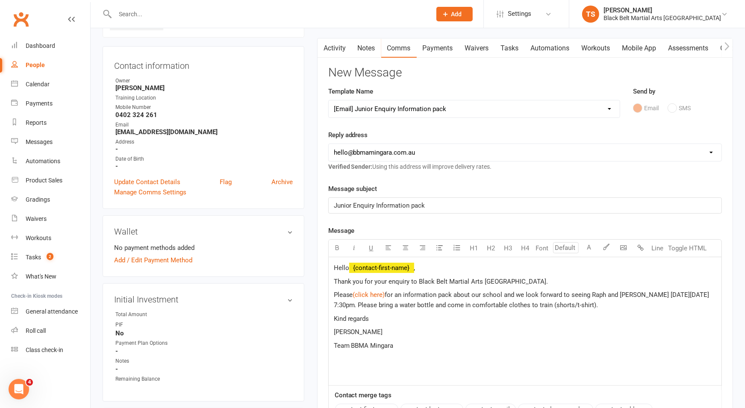
scroll to position [70, 0]
click at [351, 344] on span "Team BBMA Mingara" at bounding box center [364, 346] width 60 height 8
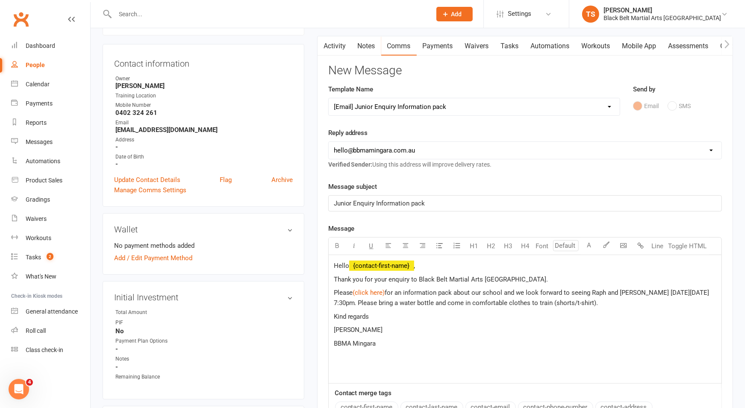
scroll to position [74, 0]
click at [519, 277] on p "Thank you for your enquiry to Black Belt Martial Arts Mingara." at bounding box center [525, 279] width 383 height 10
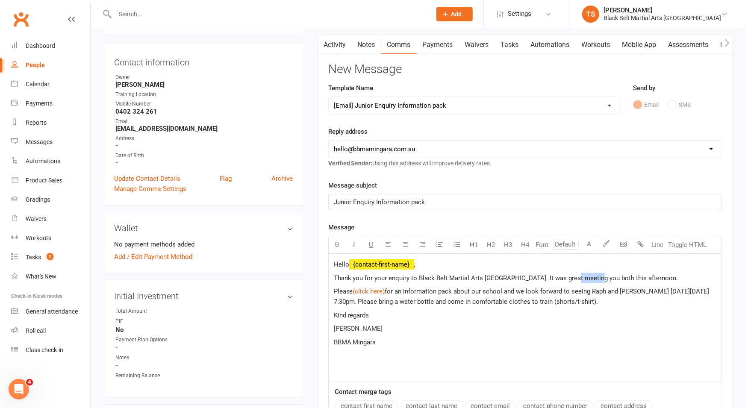
drag, startPoint x: 594, startPoint y: 277, endPoint x: 570, endPoint y: 280, distance: 24.2
click at [570, 280] on p "Thank you for your enquiry to Black Belt Martial Arts Mingara. It was great mee…" at bounding box center [525, 278] width 383 height 10
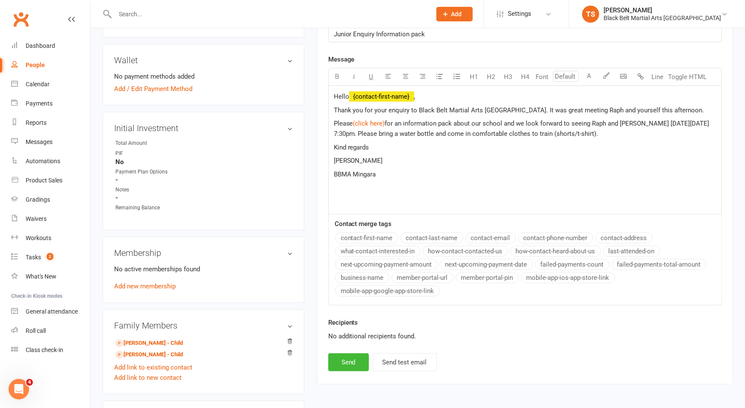
scroll to position [271, 0]
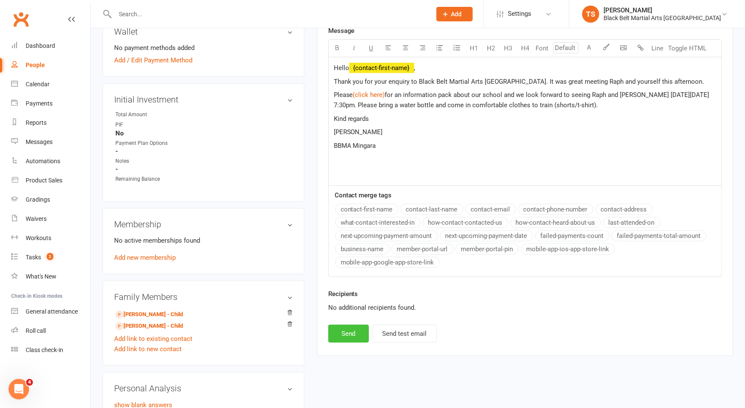
click at [344, 332] on button "Send" at bounding box center [348, 334] width 41 height 18
select select
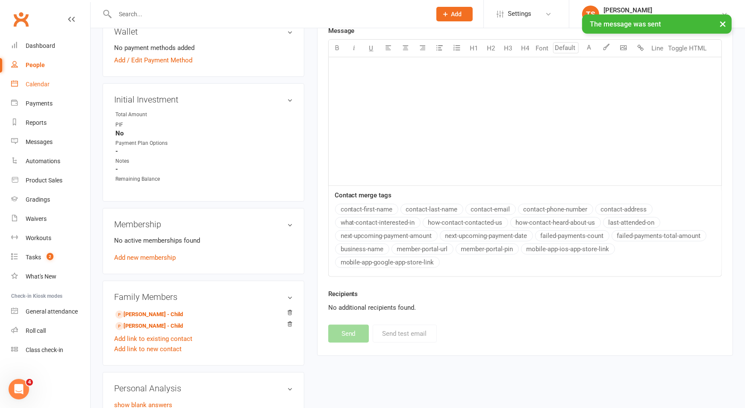
click at [36, 84] on div "Calendar" at bounding box center [38, 84] width 24 height 7
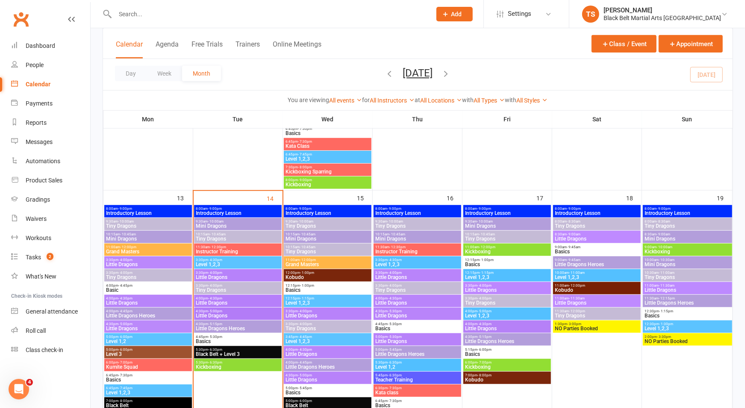
scroll to position [296, 0]
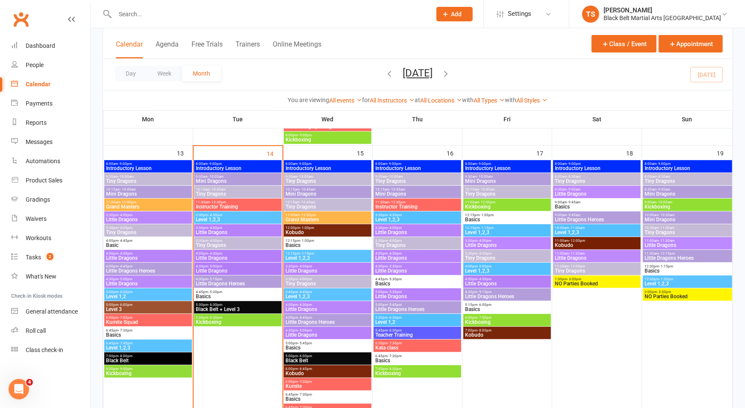
click at [417, 371] on span "Kickboxing" at bounding box center [417, 373] width 84 height 5
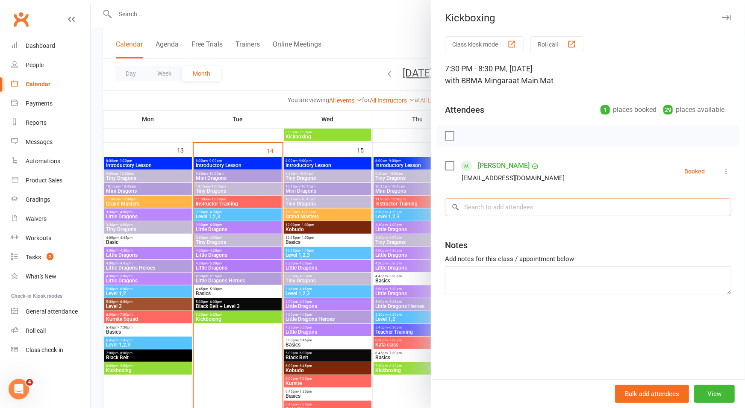
click at [515, 205] on input "search" at bounding box center [588, 207] width 286 height 18
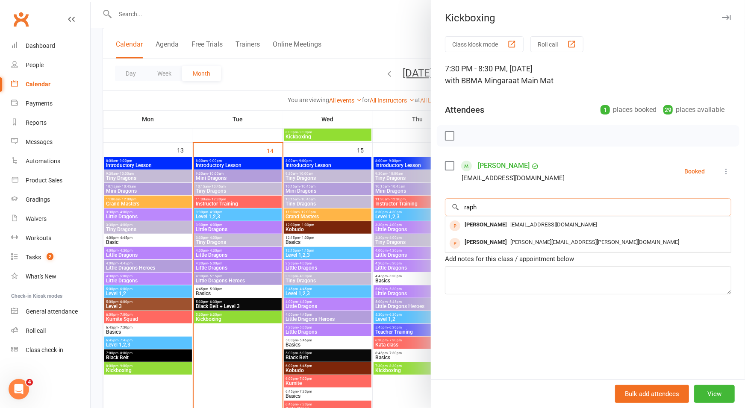
scroll to position [335, 0]
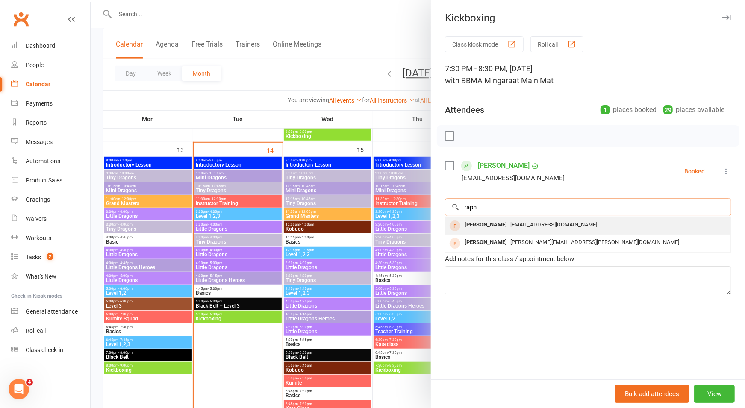
type input "raph"
click at [488, 232] on div "Raph Doyen abstrooce@yahoo.com.au" at bounding box center [589, 226] width 286 height 18
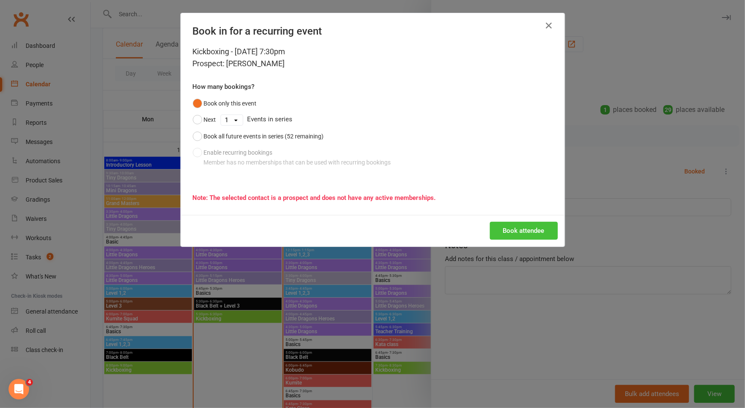
click at [508, 233] on button "Book attendee" at bounding box center [524, 231] width 68 height 18
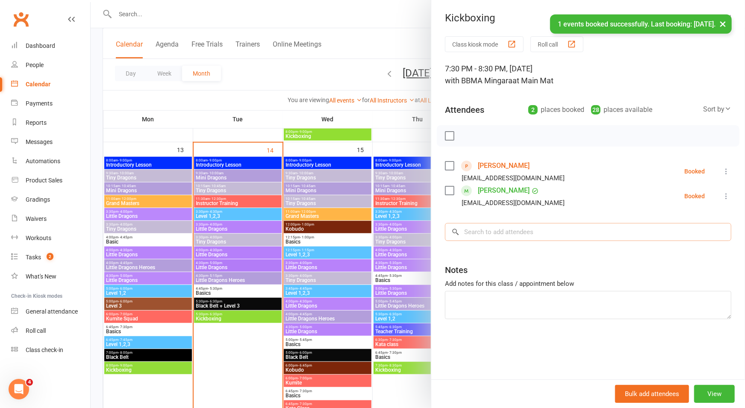
click at [495, 235] on input "search" at bounding box center [588, 232] width 286 height 18
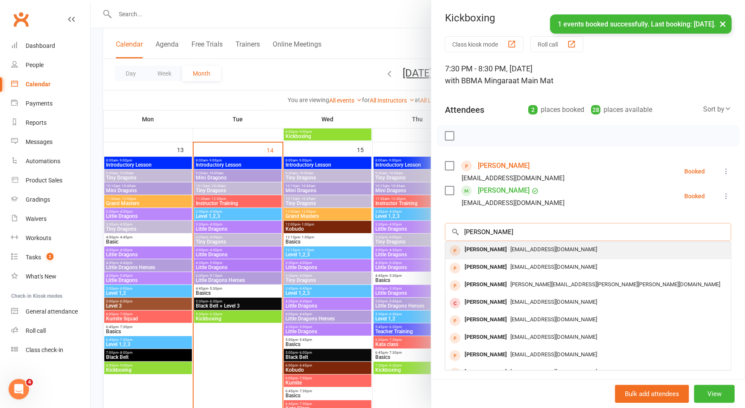
type input "ollie doy"
click at [490, 251] on div "Ollie Doyen" at bounding box center [485, 250] width 49 height 12
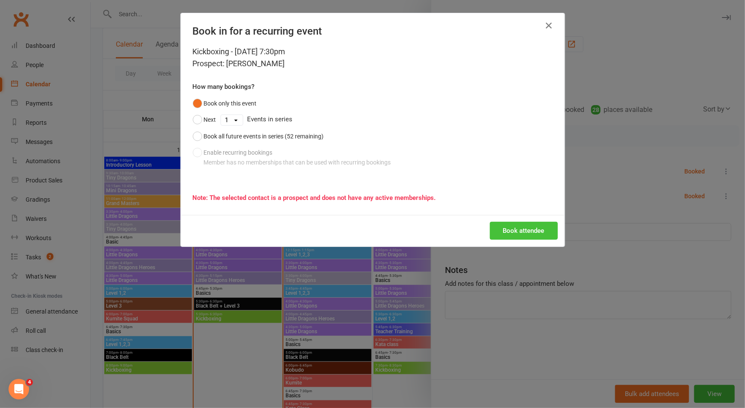
click at [525, 233] on button "Book attendee" at bounding box center [524, 231] width 68 height 18
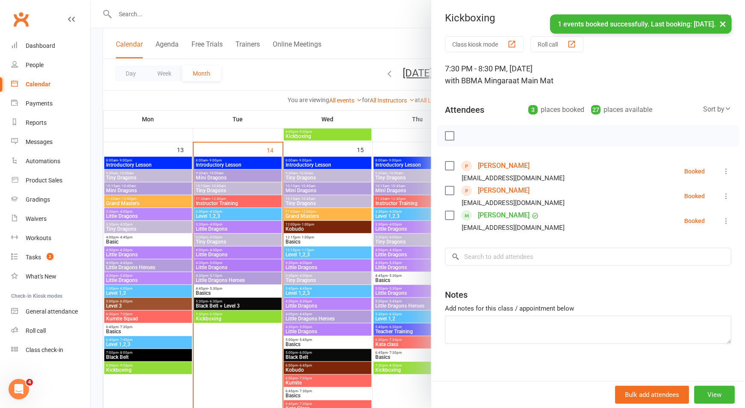
click at [397, 44] on div at bounding box center [418, 204] width 655 height 408
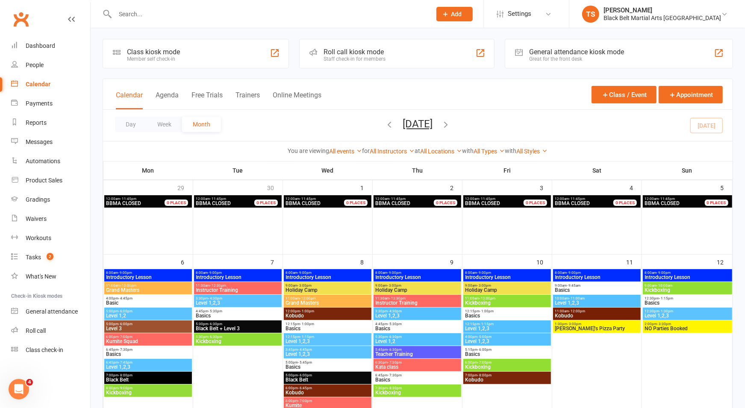
scroll to position [0, 0]
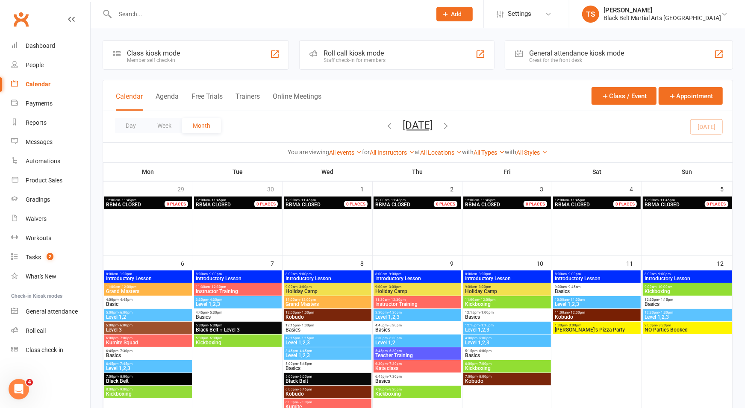
click at [676, 23] on li "TS Tanya Smith Black Belt Martial Arts Mingara Signed in as: Black Belt Martial…" at bounding box center [657, 14] width 176 height 28
click at [674, 16] on div "Black Belt Martial Arts Mingara" at bounding box center [663, 18] width 118 height 8
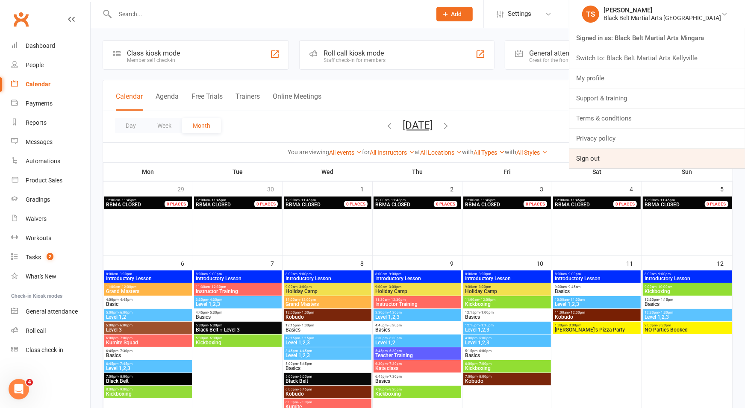
click at [638, 157] on link "Sign out" at bounding box center [657, 159] width 176 height 20
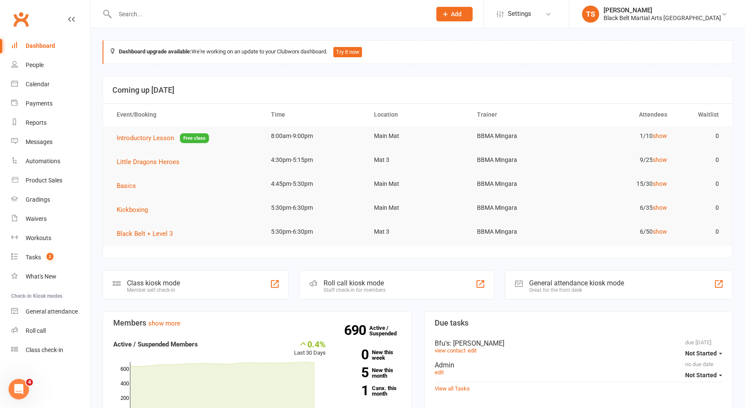
click at [137, 14] on input "text" at bounding box center [268, 14] width 313 height 12
type input "sophie szy"
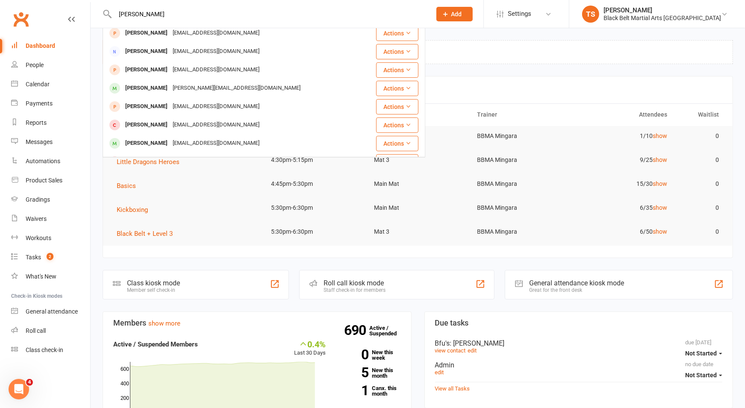
scroll to position [80, 0]
drag, startPoint x: 38, startPoint y: 84, endPoint x: 218, endPoint y: 170, distance: 199.8
click at [38, 84] on div "Calendar" at bounding box center [38, 84] width 24 height 7
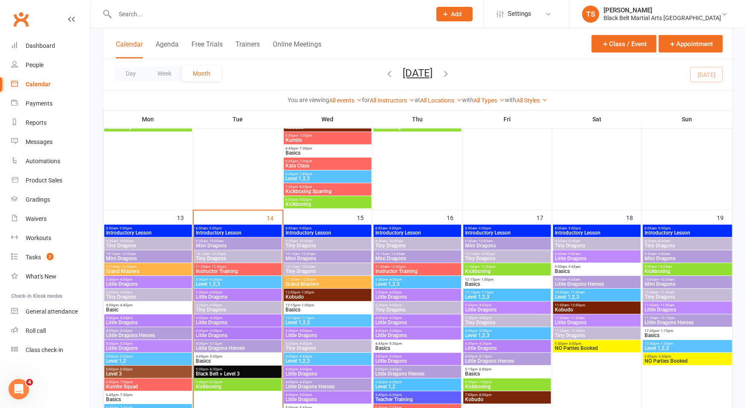
scroll to position [268, 0]
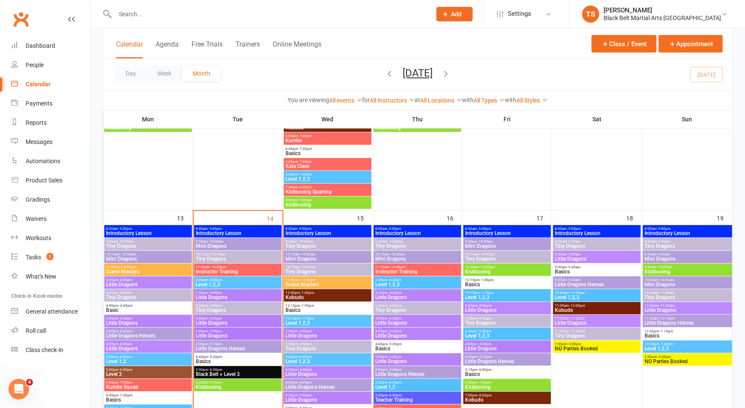
click at [218, 348] on span "Little Dragons Heroes" at bounding box center [238, 348] width 84 height 5
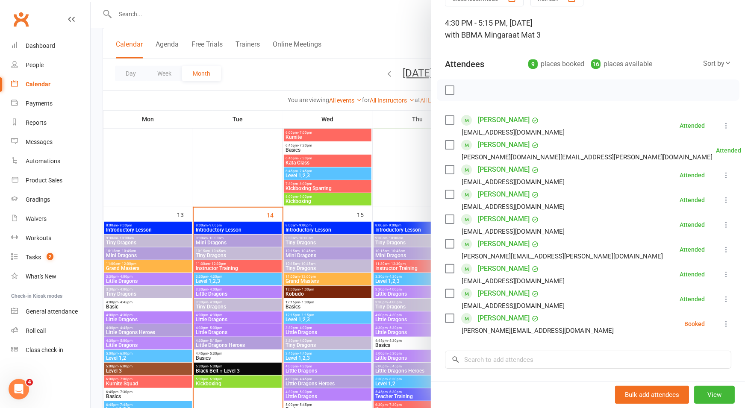
scroll to position [44, 0]
click at [219, 153] on div at bounding box center [418, 204] width 655 height 408
